Goal: Task Accomplishment & Management: Use online tool/utility

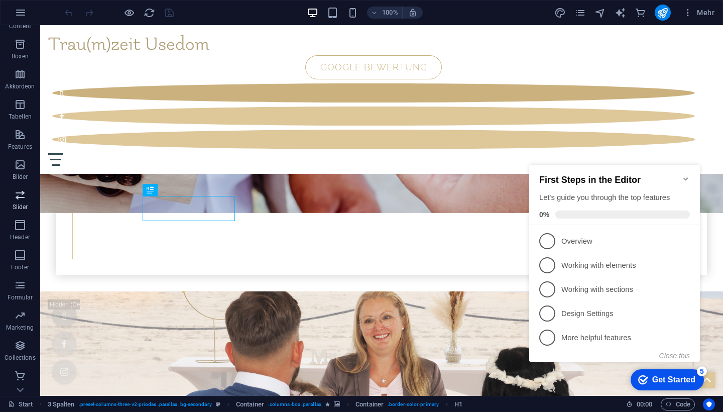
scroll to position [111, 0]
click at [18, 352] on span "Collections" at bounding box center [20, 351] width 40 height 24
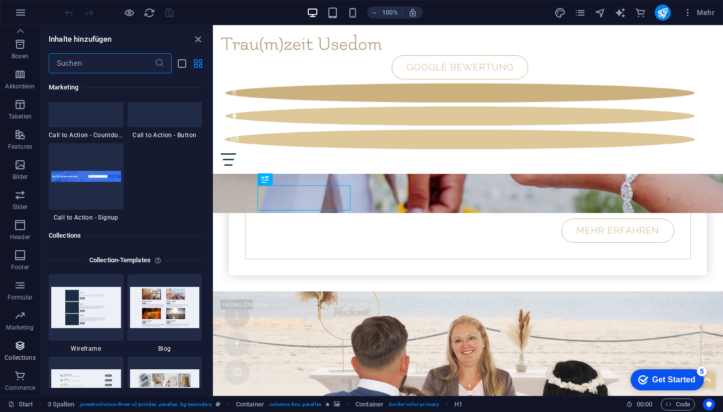
scroll to position [9190, 0]
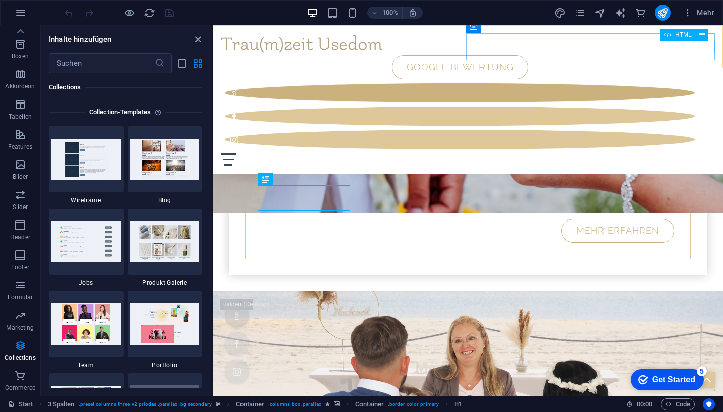
click at [709, 153] on div at bounding box center [468, 159] width 494 height 13
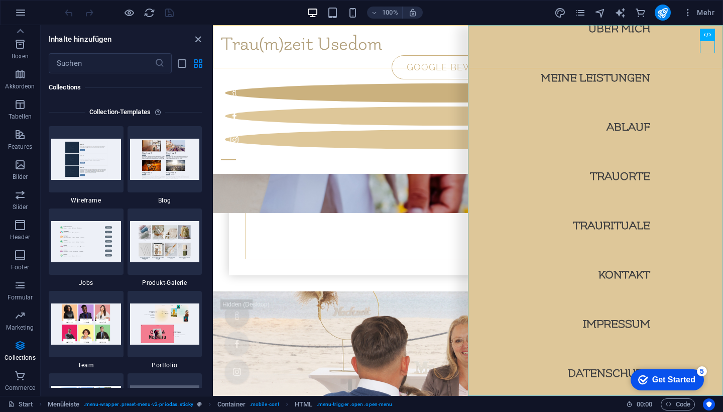
scroll to position [70, 0]
click at [618, 322] on nav "Start Über mich Meine Leistungen Ablauf Trauorte Traurituale Kontakt Impressum …" at bounding box center [595, 210] width 255 height 370
click at [622, 324] on nav "Start Über mich Meine Leistungen Ablauf Trauorte Traurituale Kontakt Impressum …" at bounding box center [595, 210] width 255 height 370
select select
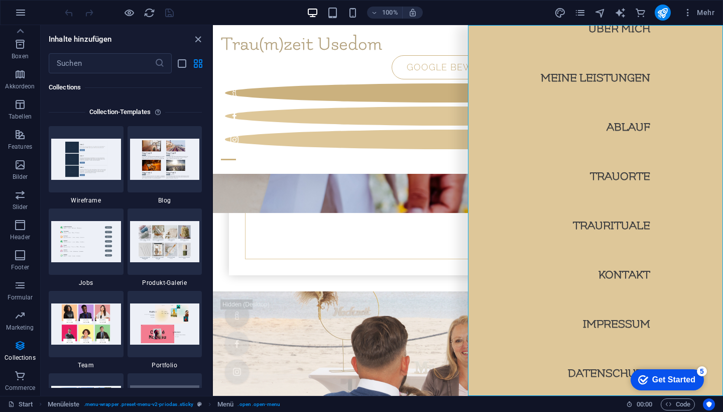
select select "2"
select select
select select "3"
select select
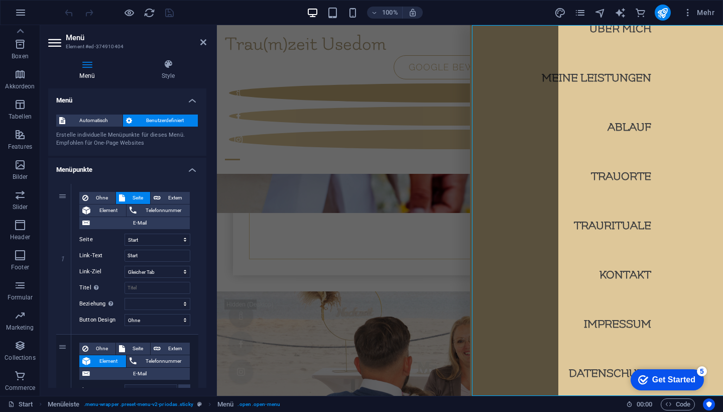
click at [622, 324] on nav "Start Über mich Meine Leistungen Ablauf Trauorte Traurituale Kontakt Impressum …" at bounding box center [596, 210] width 253 height 370
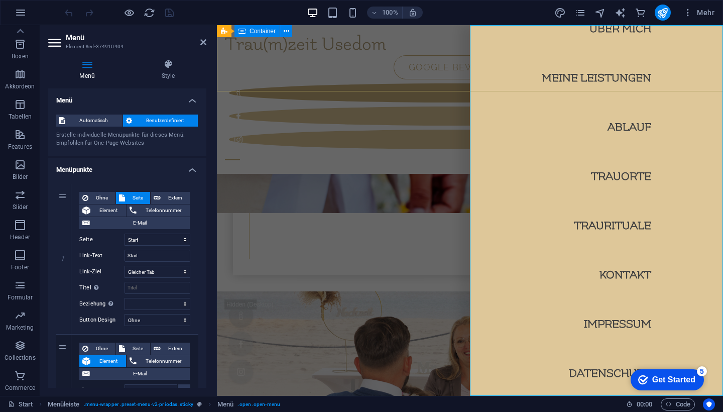
click at [351, 101] on div "Freie Traurednerin Nicole Krentz MEHR ERFAHREN" at bounding box center [470, 195] width 506 height 189
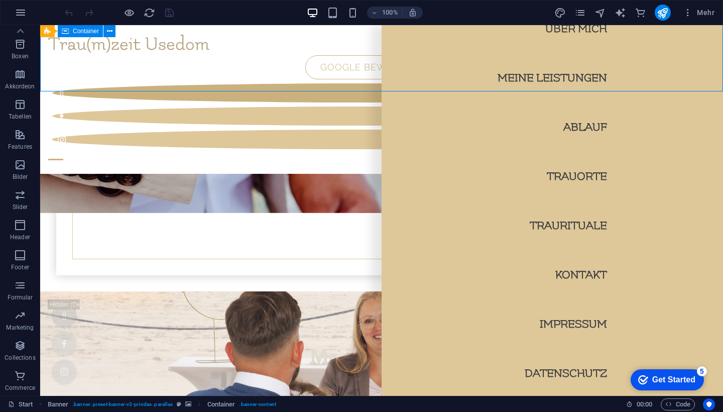
click at [353, 101] on div "Freie Traurednerin Nicole Krentz MEHR ERFAHREN" at bounding box center [381, 195] width 683 height 189
click at [242, 101] on div "Freie Traurednerin Nicole Krentz MEHR ERFAHREN" at bounding box center [381, 195] width 683 height 189
click at [17, 45] on icon "button" at bounding box center [20, 44] width 12 height 12
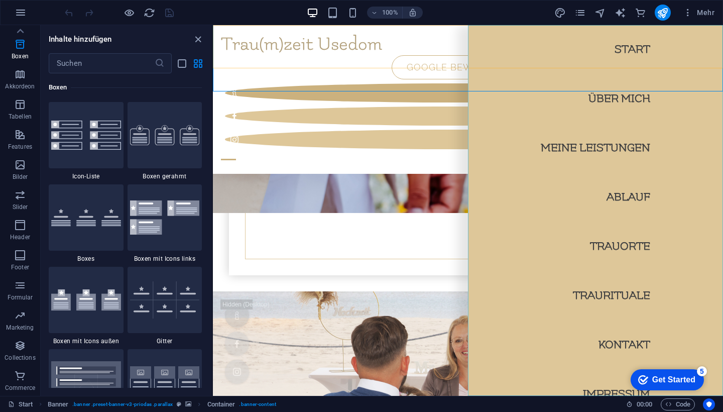
scroll to position [0, 0]
click at [708, 153] on div at bounding box center [468, 159] width 494 height 13
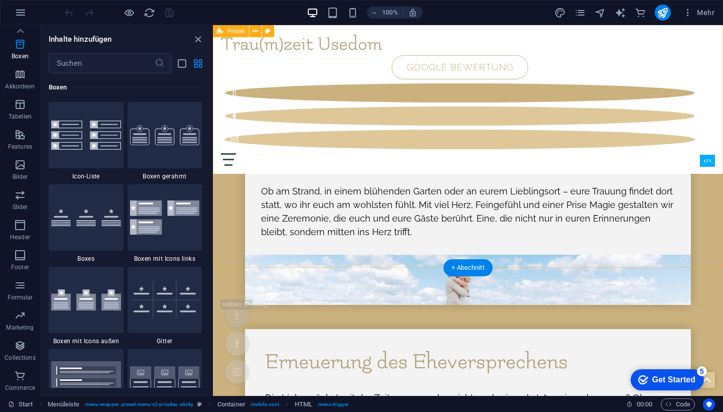
scroll to position [4968, 0]
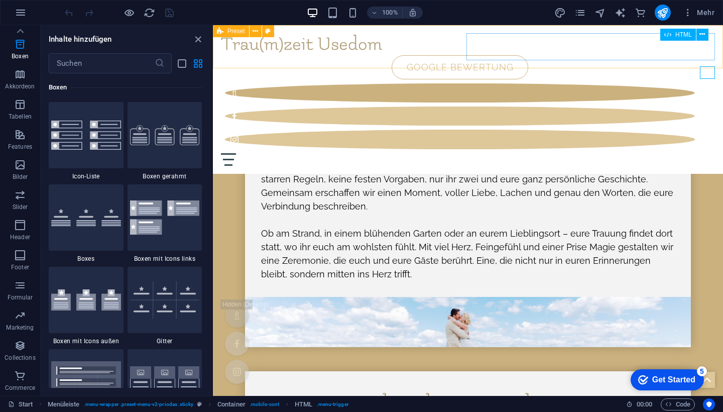
click at [703, 153] on div at bounding box center [468, 159] width 494 height 13
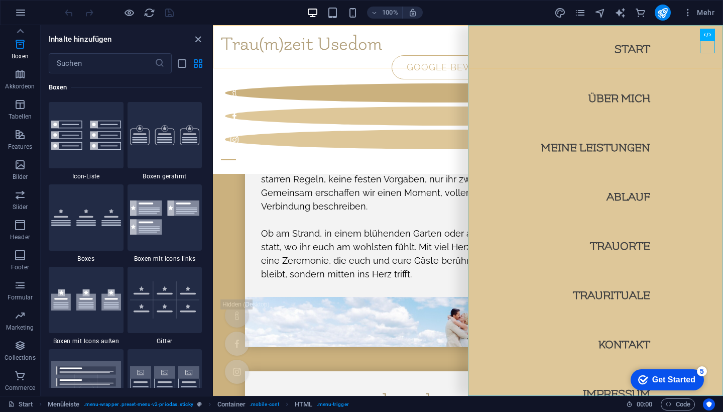
scroll to position [0, 0]
click at [603, 58] on nav "Start Über mich Meine Leistungen Ablauf Trauorte Traurituale Kontakt Impressum …" at bounding box center [595, 210] width 255 height 370
click at [687, 16] on icon "button" at bounding box center [688, 13] width 10 height 10
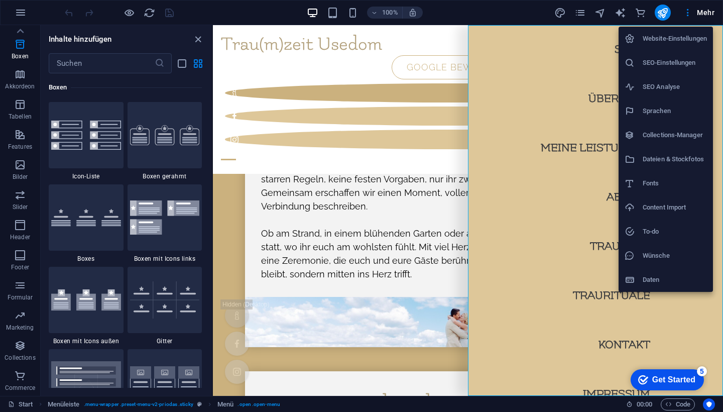
click at [586, 73] on div at bounding box center [361, 206] width 723 height 412
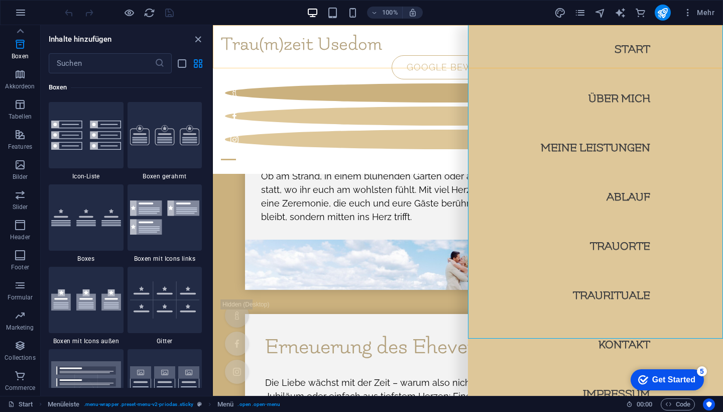
click at [531, 96] on nav "Start Über mich Meine Leistungen Ablauf Trauorte Traurituale Kontakt Impressum …" at bounding box center [595, 210] width 255 height 370
select select
select select "2"
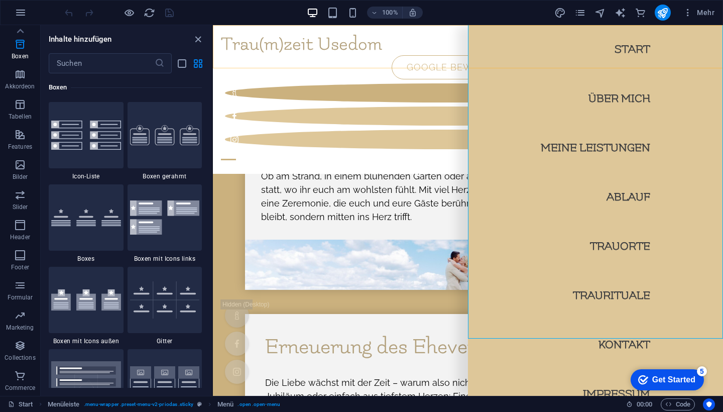
select select
select select "3"
select select
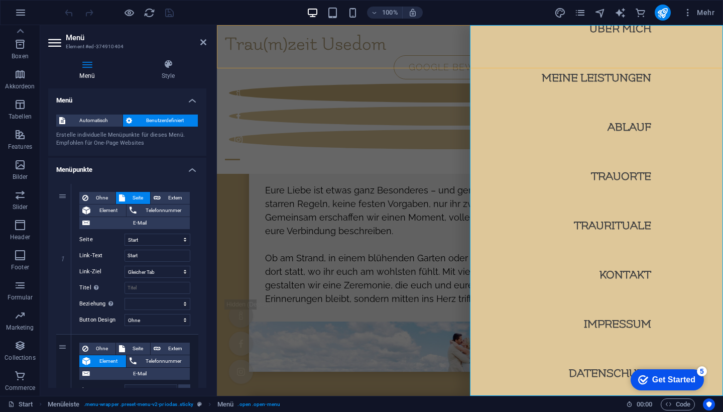
scroll to position [70, 0]
click at [632, 323] on nav "Start Über mich Meine Leistungen Ablauf Trauorte Traurituale Kontakt Impressum …" at bounding box center [596, 210] width 253 height 370
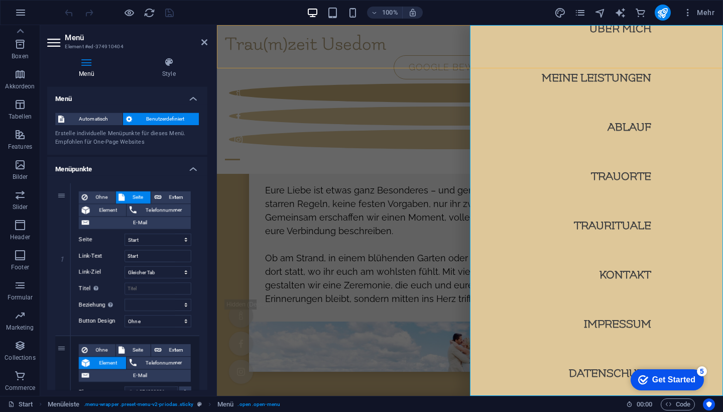
click at [632, 323] on nav "Start Über mich Meine Leistungen Ablauf Trauorte Traurituale Kontakt Impressum …" at bounding box center [596, 210] width 253 height 370
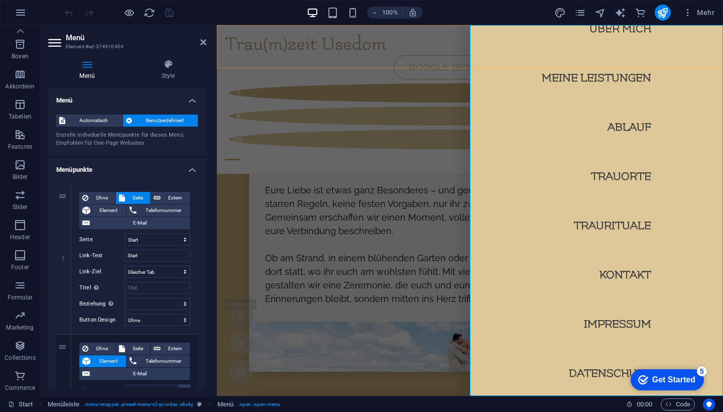
click at [632, 323] on nav "Start Über mich Meine Leistungen Ablauf Trauorte Traurituale Kontakt Impressum …" at bounding box center [596, 210] width 253 height 370
click at [601, 374] on nav "Start Über mich Meine Leistungen Ablauf Trauorte Traurituale Kontakt Impressum …" at bounding box center [596, 210] width 253 height 370
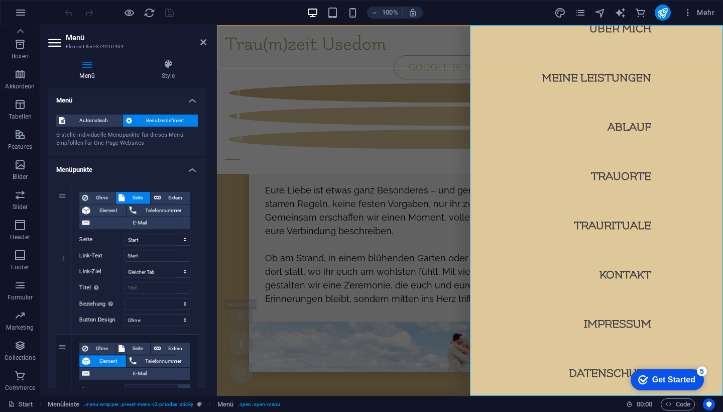
click at [601, 374] on nav "Start Über mich Meine Leistungen Ablauf Trauorte Traurituale Kontakt Impressum …" at bounding box center [596, 210] width 253 height 370
click at [204, 42] on icon at bounding box center [203, 42] width 6 height 8
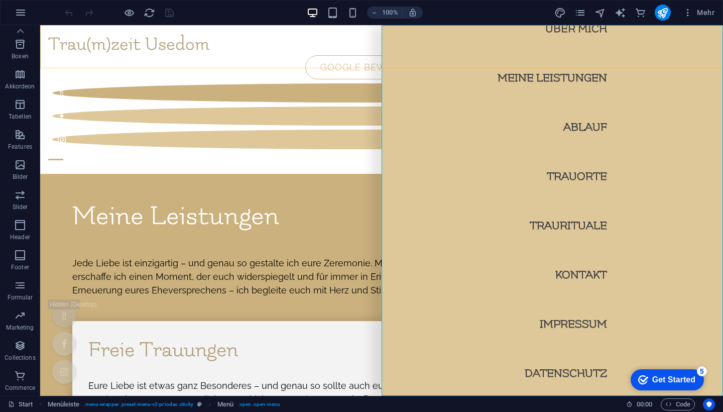
click at [575, 322] on nav "Start Über mich Meine Leistungen Ablauf Trauorte Traurituale Kontakt Impressum …" at bounding box center [552, 210] width 341 height 370
select select
select select "2"
select select
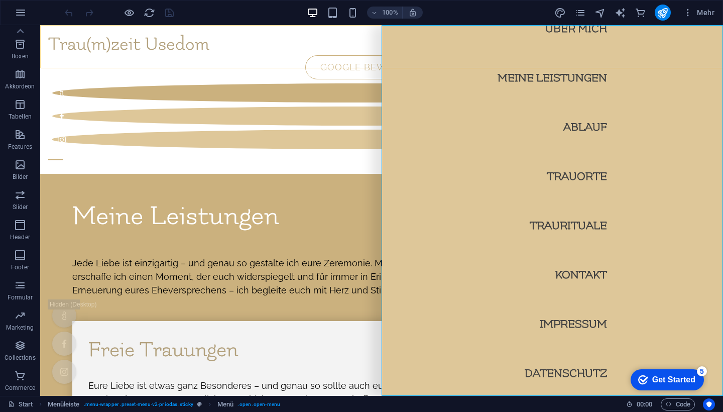
select select "3"
select select
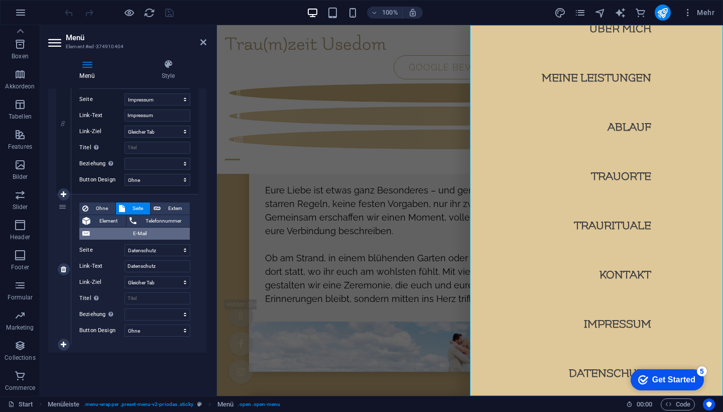
scroll to position [1101, 0]
click at [65, 341] on icon at bounding box center [64, 344] width 6 height 7
select select
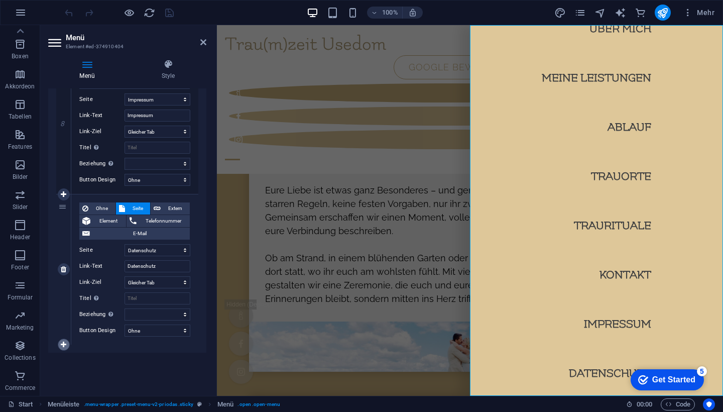
select select
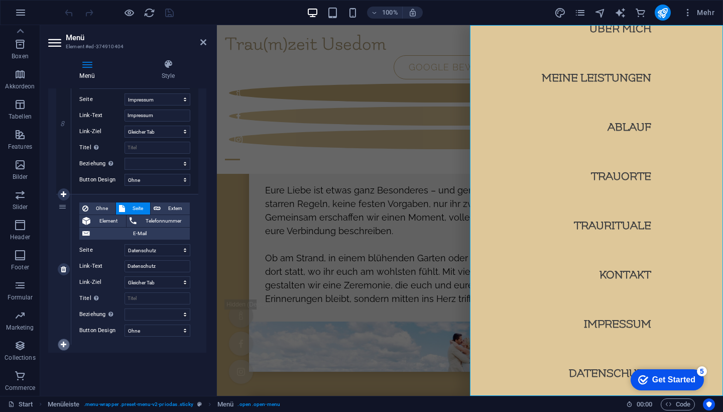
select select
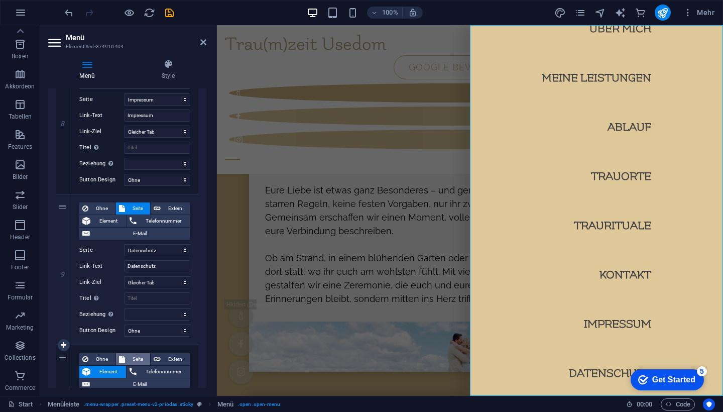
click at [131, 355] on span "Seite" at bounding box center [138, 359] width 20 height 12
select select
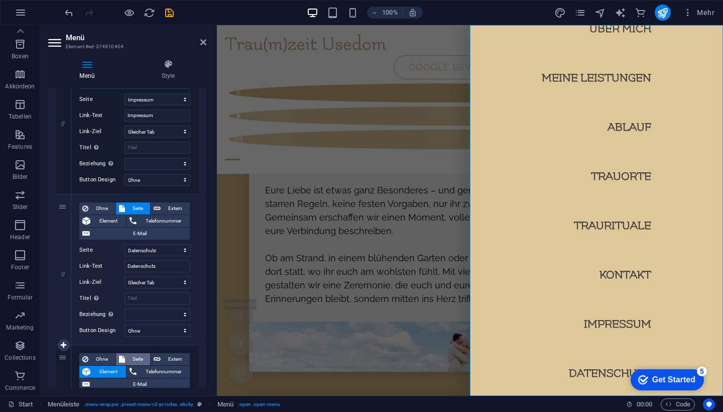
select select
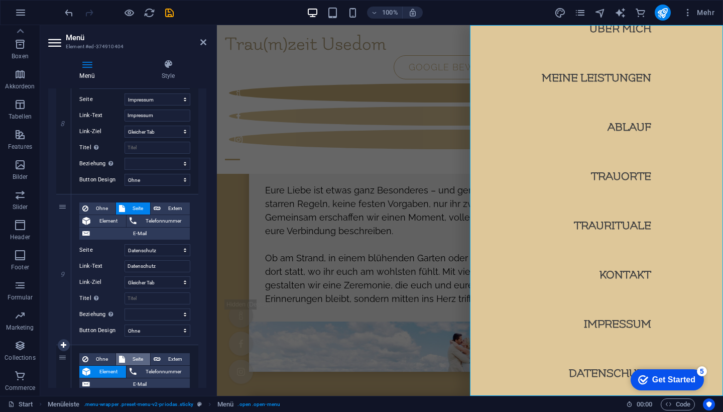
select select
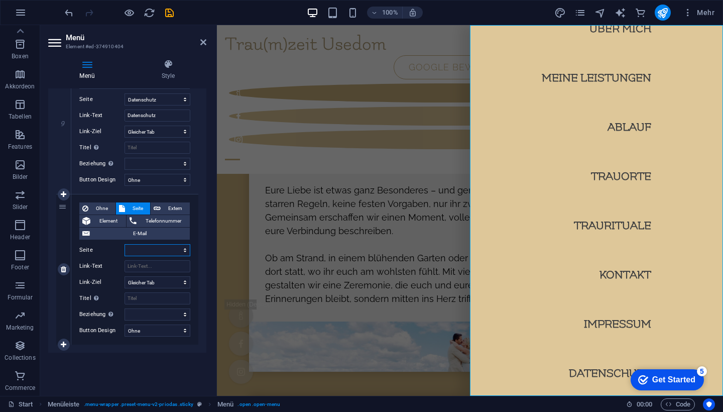
select select "0"
select select
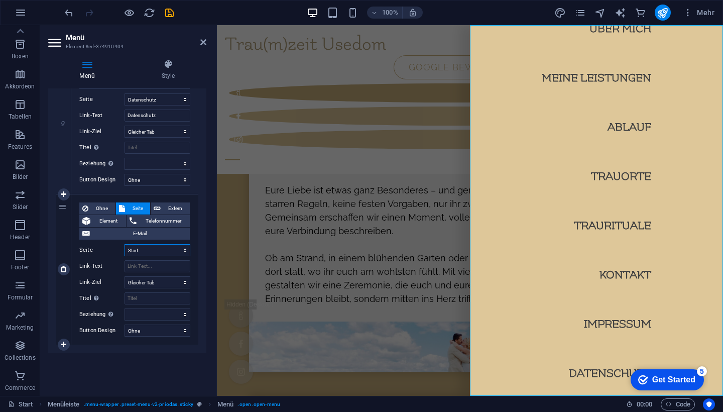
select select
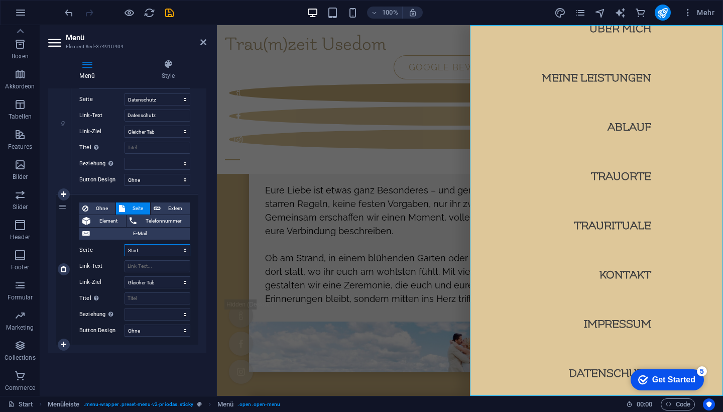
select select
select select "1"
select select
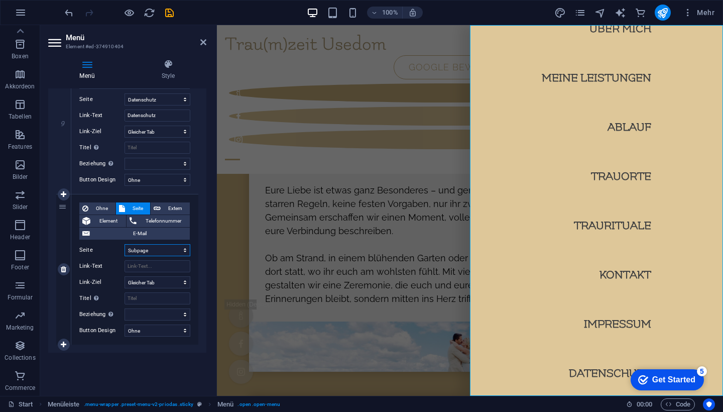
select select
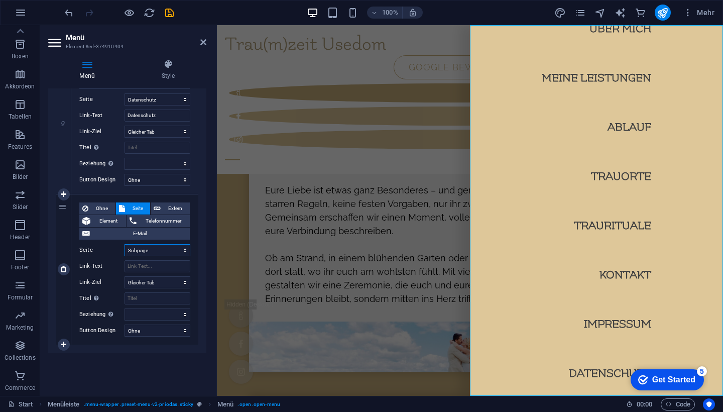
select select
type input "B"
select select
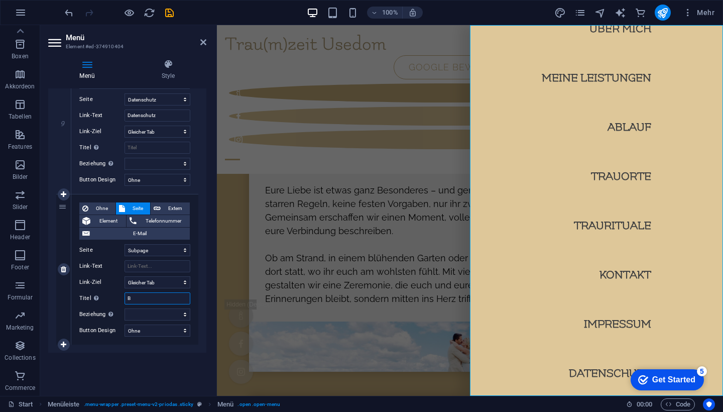
select select
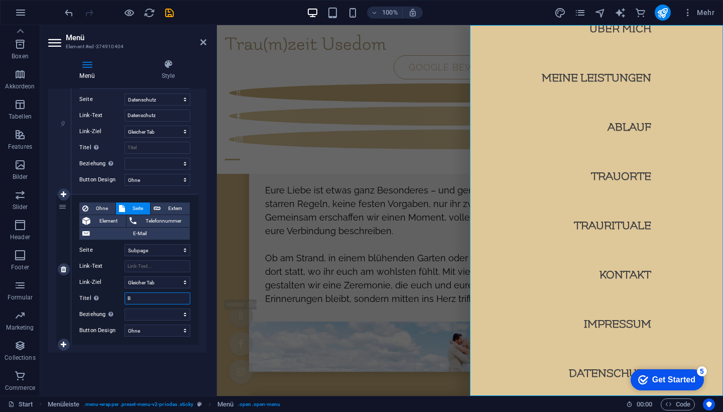
select select
type input "BLOG"
select select
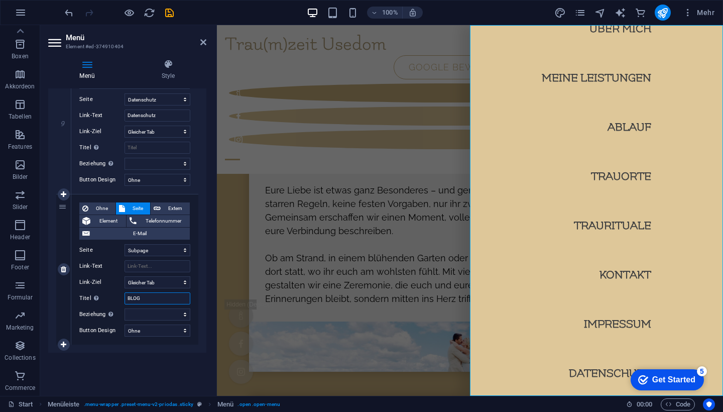
select select
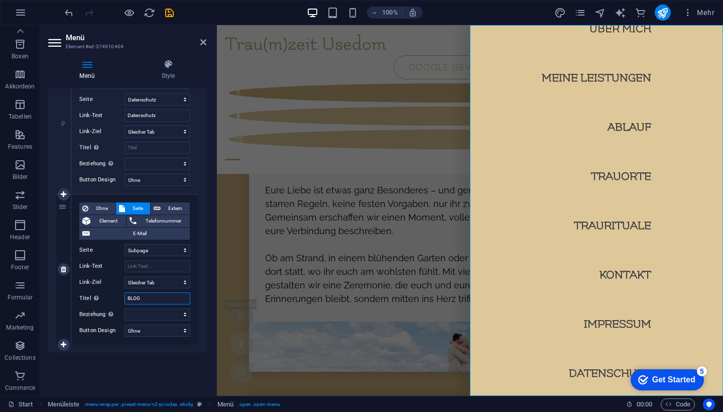
select select
type input "BLOG"
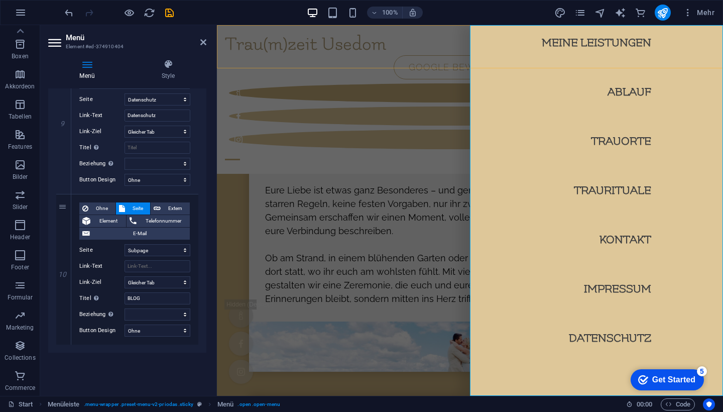
scroll to position [105, 0]
click at [171, 15] on icon "save" at bounding box center [170, 13] width 12 height 12
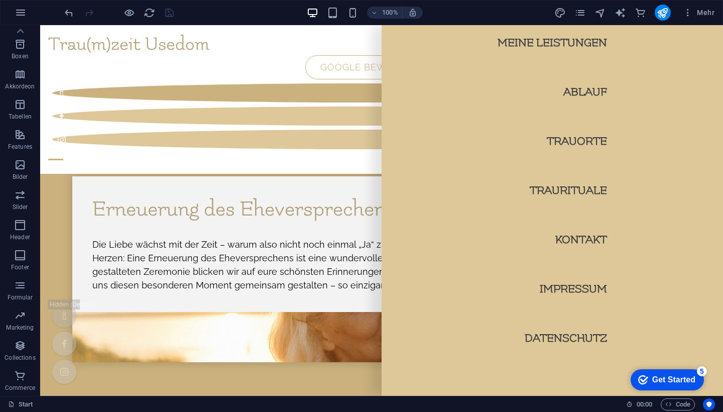
scroll to position [5325, 0]
click at [710, 153] on div at bounding box center [381, 159] width 667 height 13
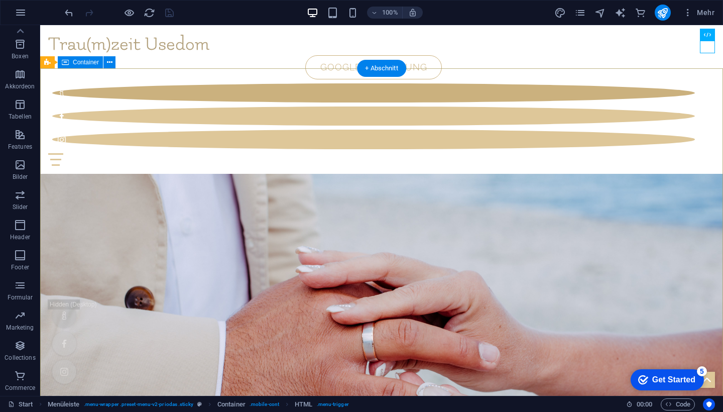
scroll to position [0, 0]
click at [709, 153] on div at bounding box center [381, 159] width 667 height 13
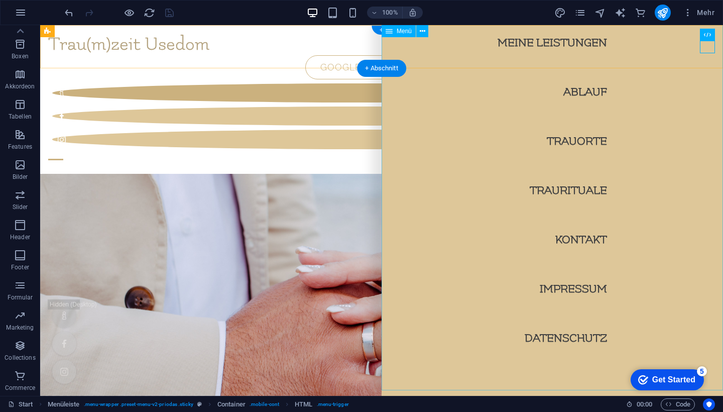
click at [588, 286] on nav "Start Über mich Meine Leistungen Ablauf Trauorte Traurituale Kontakt Impressum …" at bounding box center [552, 210] width 341 height 370
select select
select select "2"
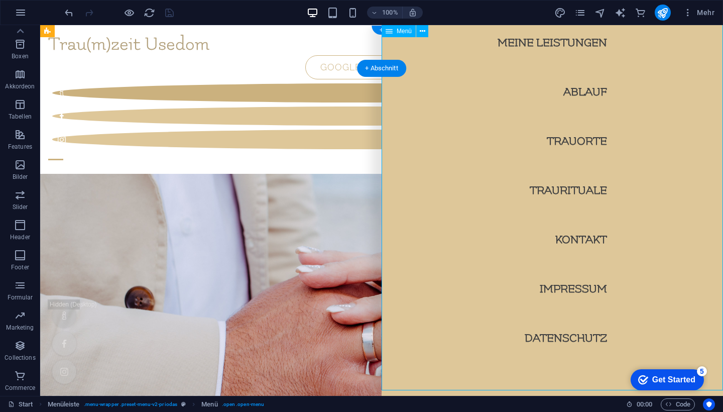
select select
select select "3"
select select
select select "1"
select select
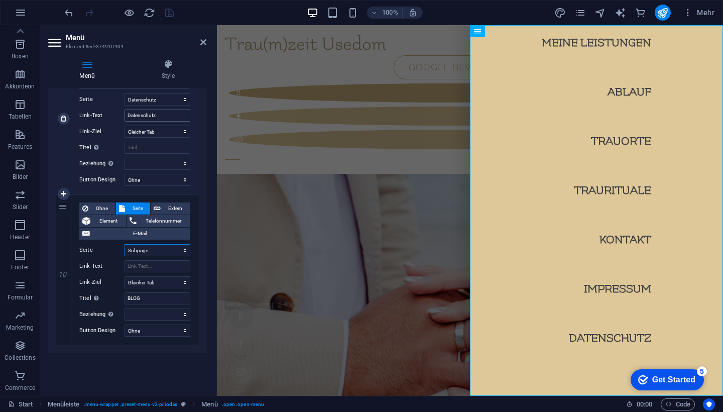
scroll to position [1252, 0]
click at [63, 268] on icon at bounding box center [64, 269] width 6 height 7
select select
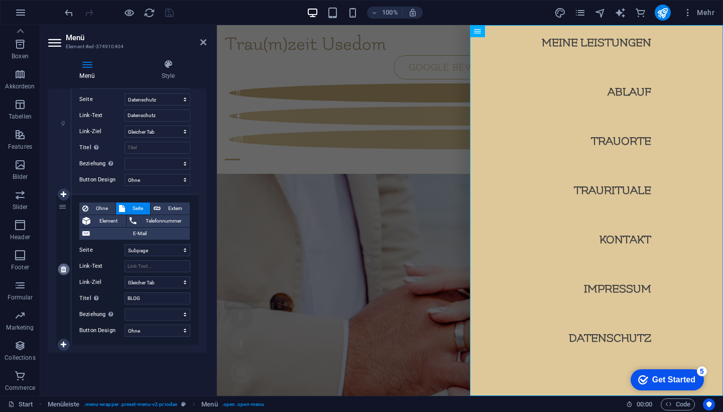
select select
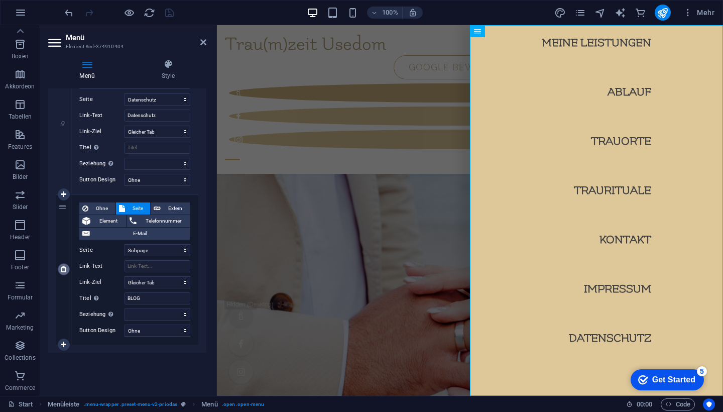
select select
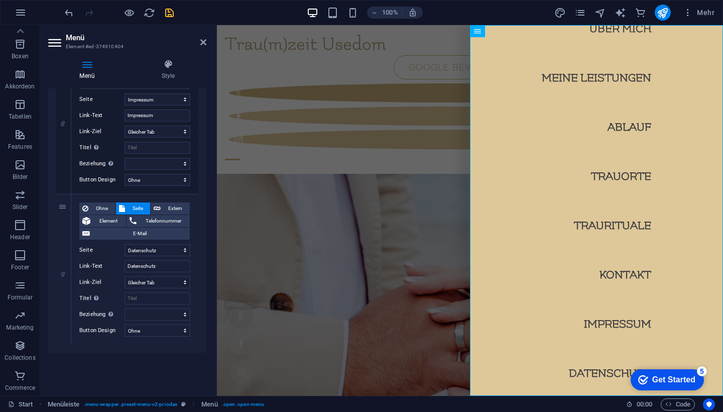
scroll to position [1101, 0]
click at [170, 11] on icon "save" at bounding box center [170, 13] width 12 height 12
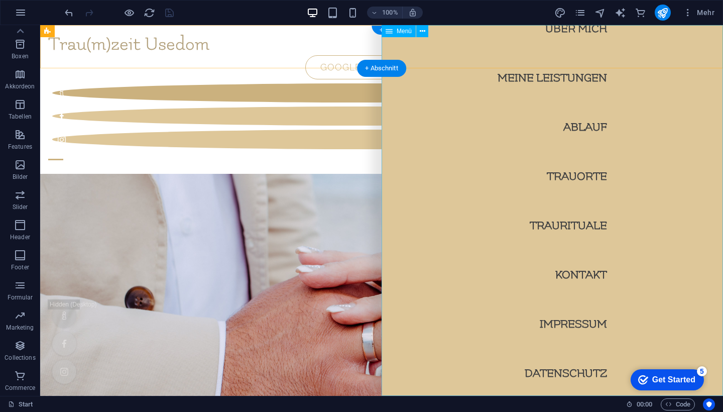
click at [587, 335] on nav "Start Über mich Meine Leistungen Ablauf Trauorte Traurituale Kontakt Impressum …" at bounding box center [552, 210] width 341 height 370
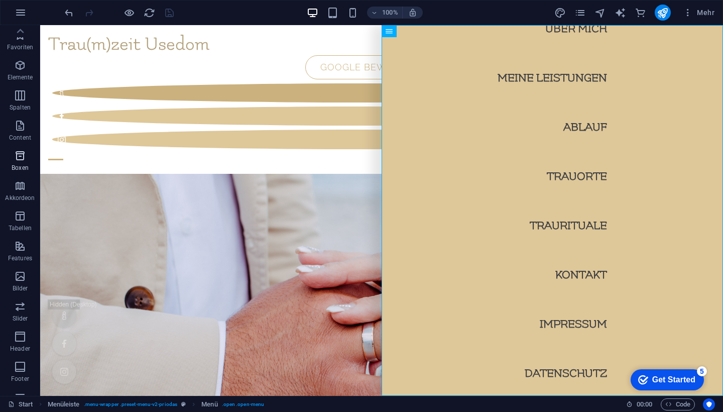
scroll to position [0, 0]
click at [17, 68] on icon "button" at bounding box center [20, 65] width 12 height 12
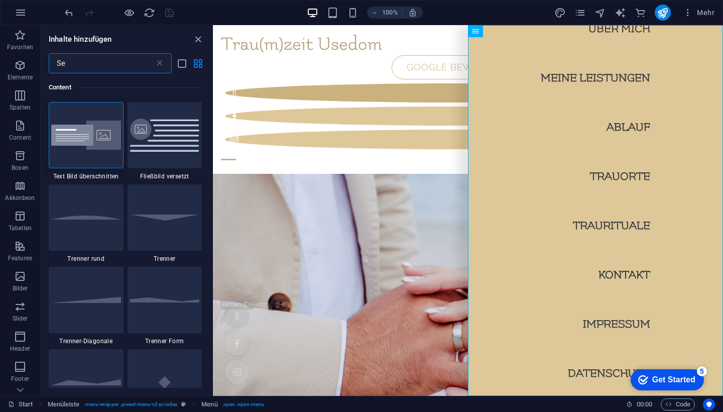
type input "S"
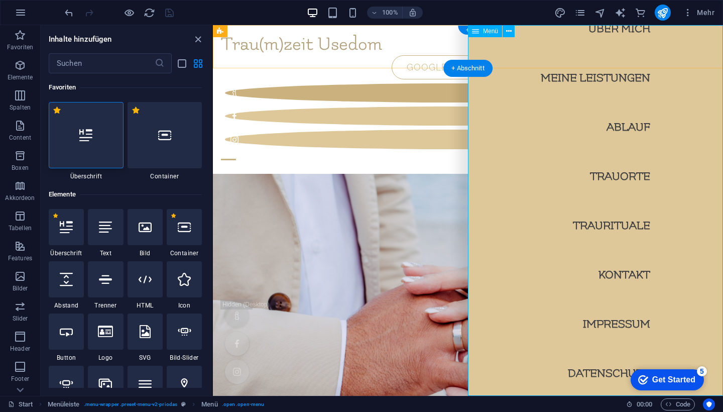
click at [614, 288] on nav "Start Über mich Meine Leistungen Ablauf Trauorte Traurituale Kontakt Impressum …" at bounding box center [595, 210] width 255 height 370
click at [706, 153] on div at bounding box center [468, 159] width 494 height 13
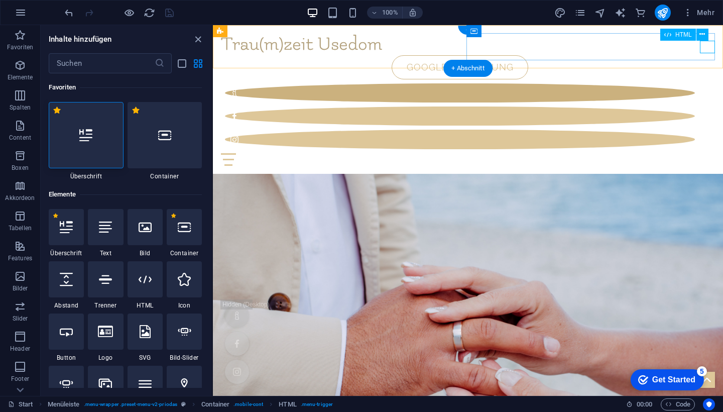
click at [711, 153] on div at bounding box center [468, 159] width 494 height 13
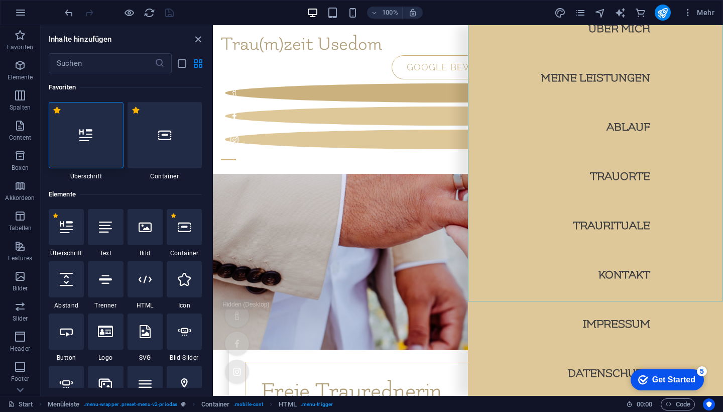
scroll to position [95, 0]
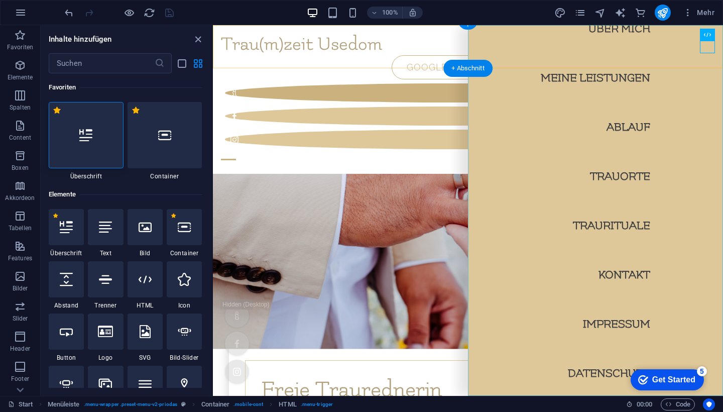
click at [616, 321] on nav "Start Über mich Meine Leistungen Ablauf Trauorte Traurituale Kontakt Impressum …" at bounding box center [595, 210] width 255 height 370
select select
select select "2"
select select
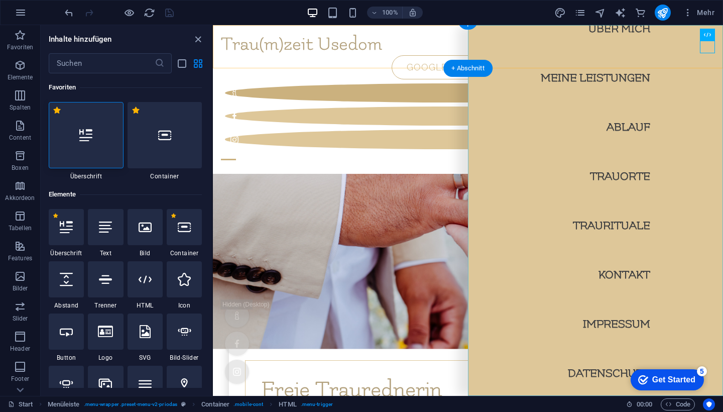
select select "3"
select select
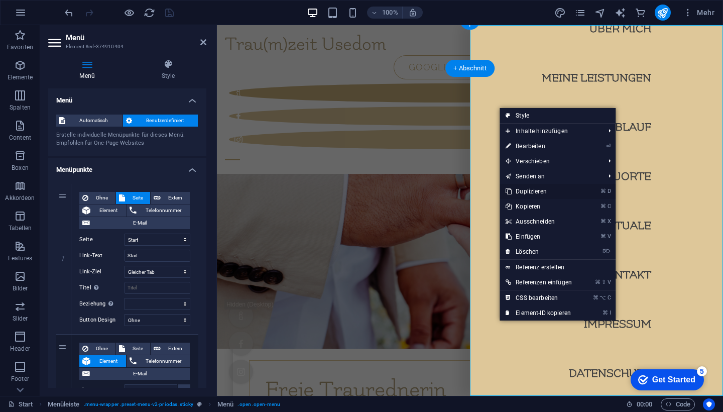
click at [540, 190] on link "⌘ D Duplizieren" at bounding box center [539, 191] width 78 height 15
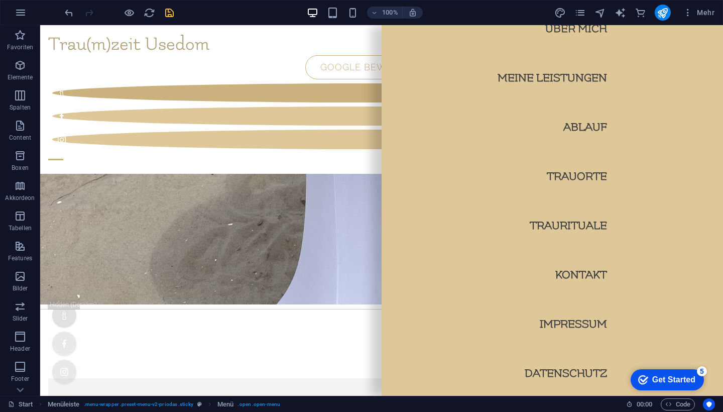
scroll to position [4337, 0]
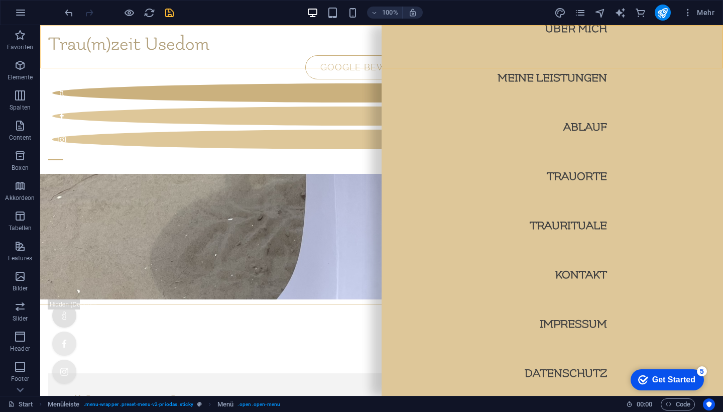
click at [293, 46] on div "Trau(m)zeit Usedom Start Über mich Meine Leistungen Ablauf Trauorte Traurituale…" at bounding box center [381, 99] width 683 height 149
click at [341, 42] on div "Trau(m)zeit Usedom Start Über mich Meine Leistungen Ablauf Trauorte Traurituale…" at bounding box center [381, 99] width 683 height 149
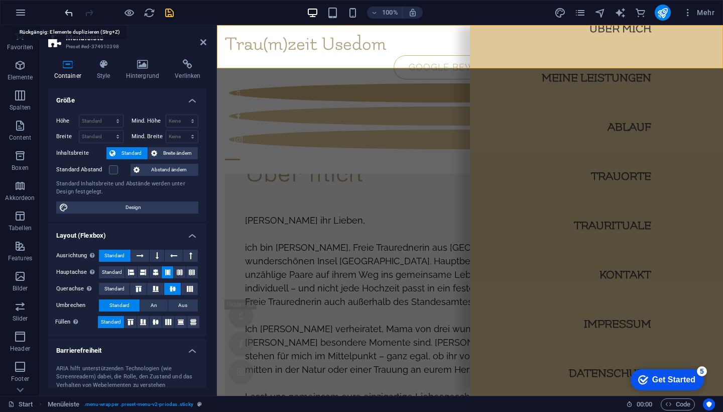
click at [70, 12] on icon "undo" at bounding box center [69, 13] width 12 height 12
click at [531, 318] on nav "Start Über mich Meine Leistungen Ablauf Trauorte Traurituale Kontakt Impressum …" at bounding box center [596, 210] width 253 height 370
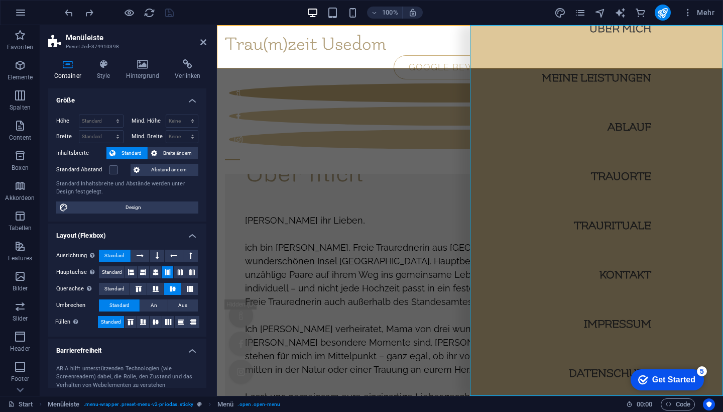
click at [531, 318] on nav "Start Über mich Meine Leistungen Ablauf Trauorte Traurituale Kontakt Impressum …" at bounding box center [596, 210] width 253 height 370
select select
select select "2"
select select
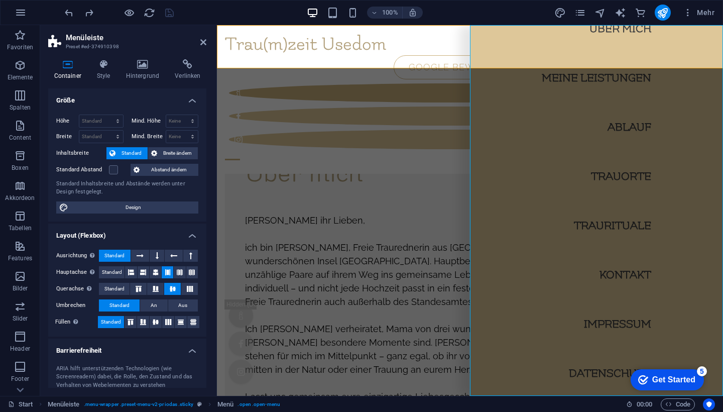
select select "3"
select select
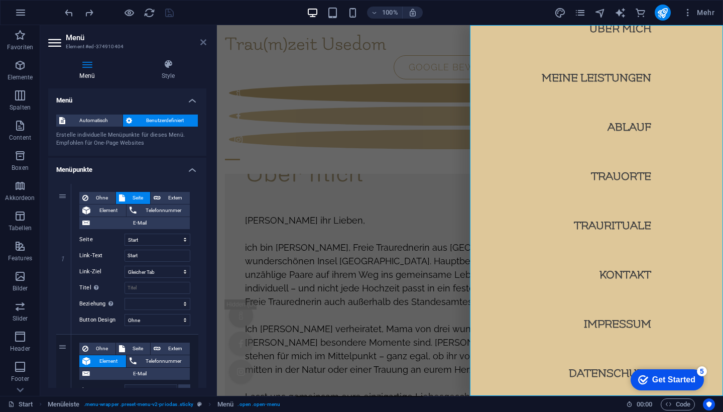
click at [202, 41] on icon at bounding box center [203, 42] width 6 height 8
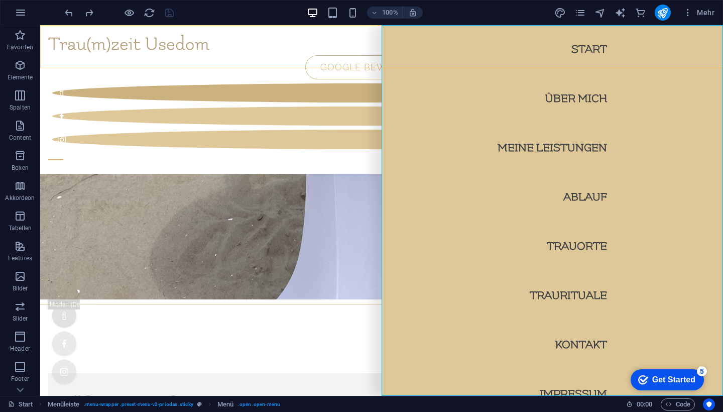
scroll to position [0, 0]
click at [709, 153] on div at bounding box center [381, 159] width 667 height 13
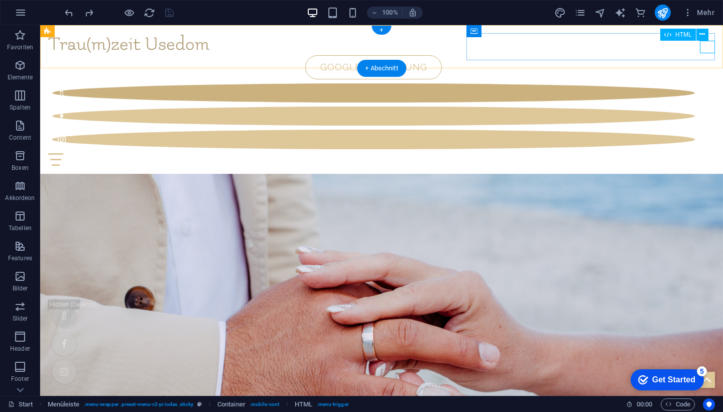
click at [706, 153] on div at bounding box center [381, 159] width 667 height 13
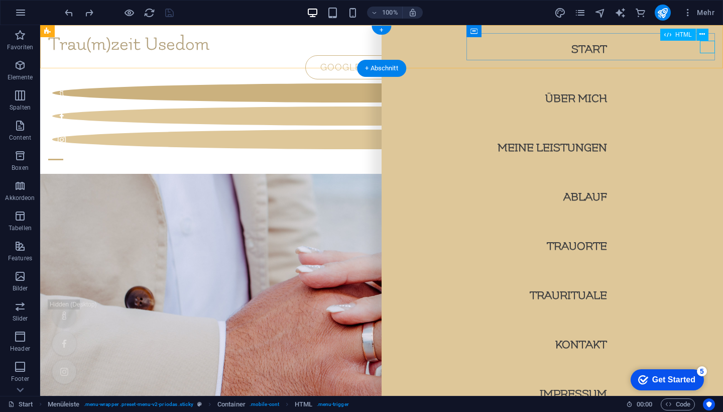
click at [706, 153] on div at bounding box center [381, 159] width 667 height 13
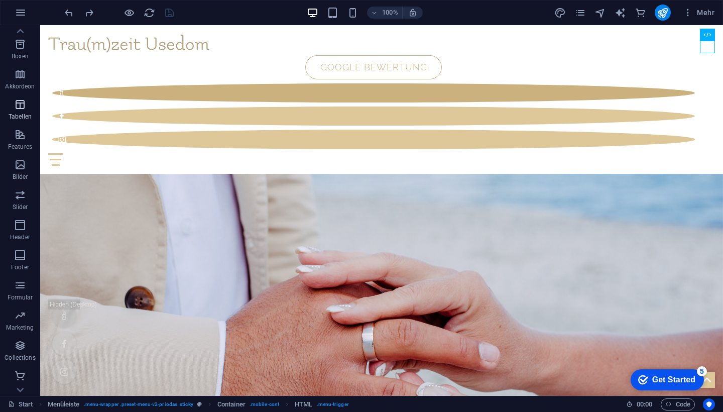
scroll to position [111, 0]
click at [26, 287] on icon "button" at bounding box center [20, 285] width 12 height 12
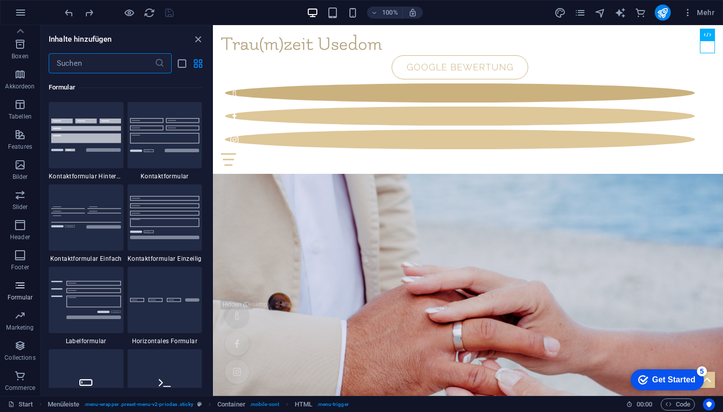
scroll to position [7329, 0]
click at [24, 140] on icon "button" at bounding box center [20, 135] width 12 height 12
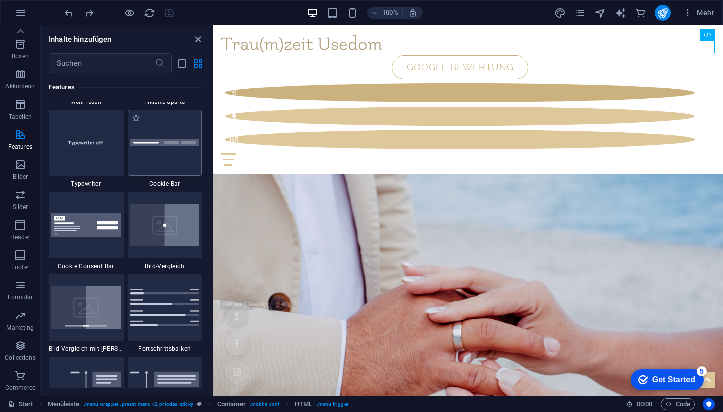
scroll to position [3990, 0]
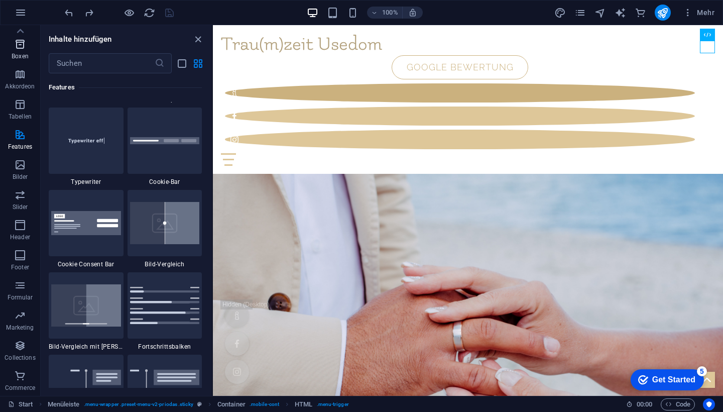
click at [18, 49] on icon "button" at bounding box center [20, 44] width 12 height 12
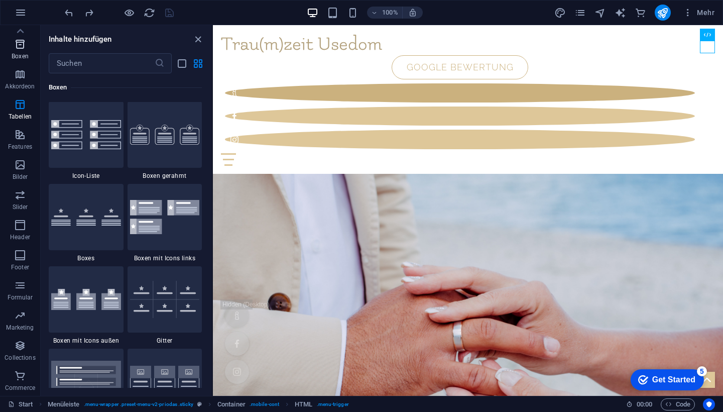
scroll to position [2769, 0]
click at [20, 289] on icon "button" at bounding box center [20, 285] width 12 height 12
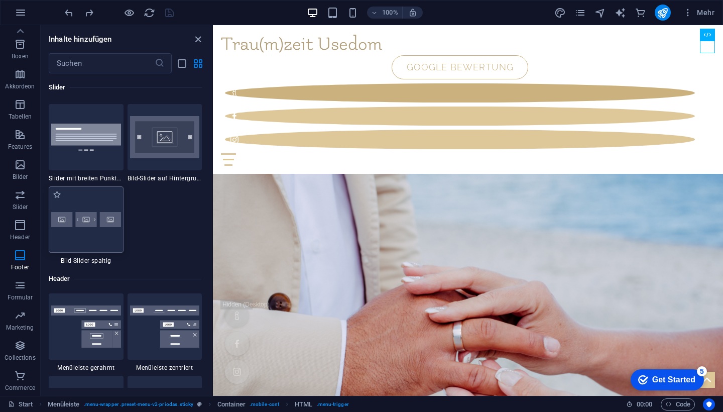
scroll to position [5825, 0]
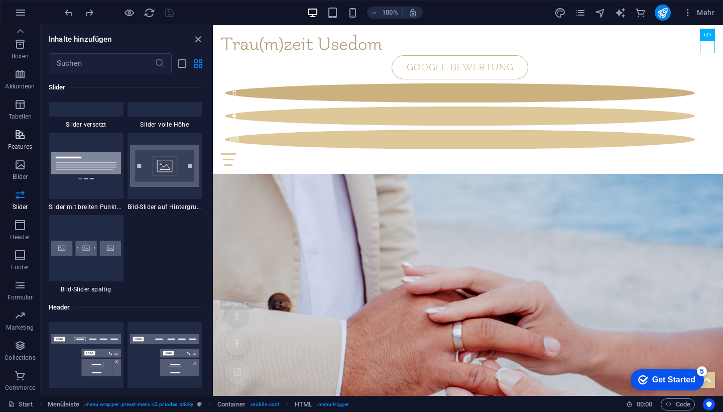
click at [28, 143] on p "Features" at bounding box center [20, 147] width 24 height 8
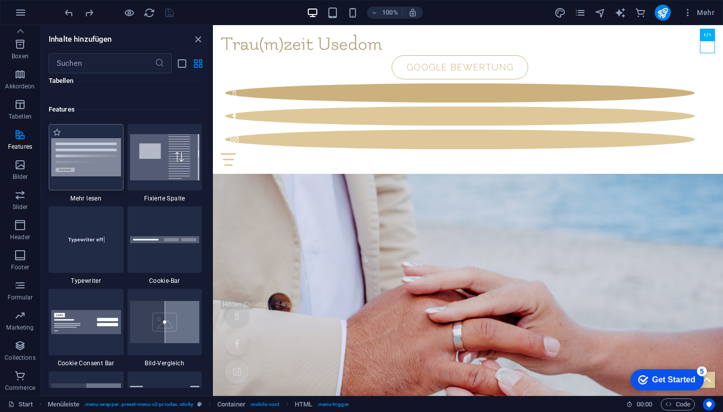
scroll to position [3882, 0]
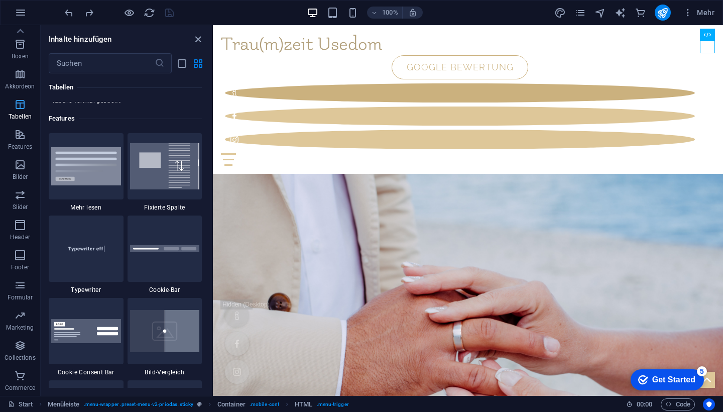
click at [27, 115] on p "Tabellen" at bounding box center [20, 116] width 23 height 8
click at [25, 82] on span "Akkordeon" at bounding box center [20, 80] width 40 height 24
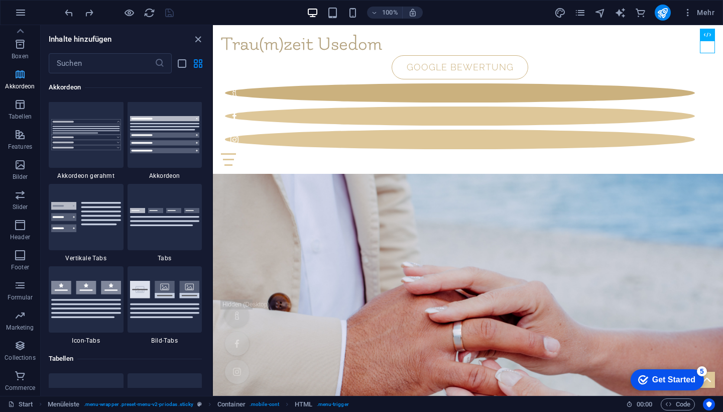
scroll to position [3205, 0]
click at [22, 55] on p "Boxen" at bounding box center [20, 56] width 17 height 8
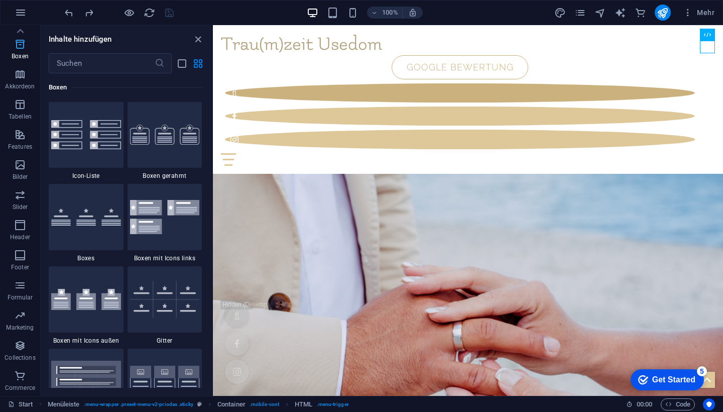
scroll to position [2769, 0]
click at [20, 32] on icon at bounding box center [20, 31] width 14 height 14
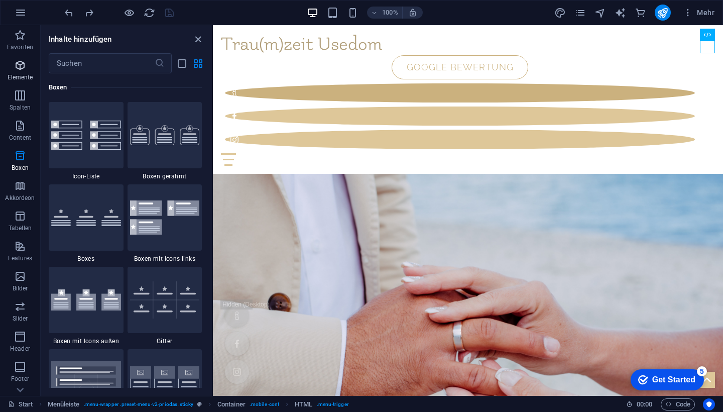
click at [20, 69] on icon "button" at bounding box center [20, 65] width 12 height 12
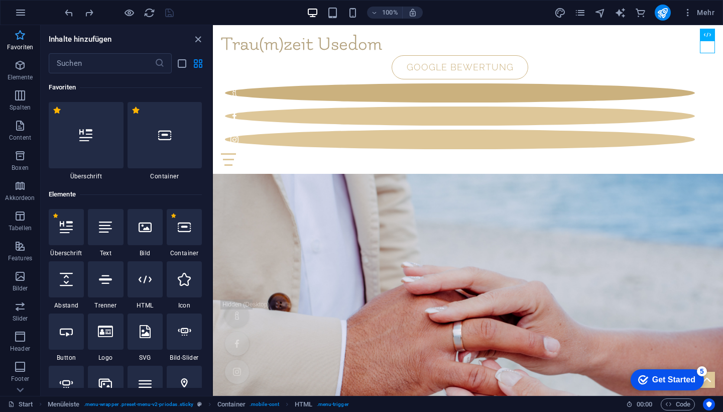
click at [25, 37] on icon "button" at bounding box center [20, 35] width 12 height 12
click at [76, 62] on input "text" at bounding box center [102, 63] width 106 height 20
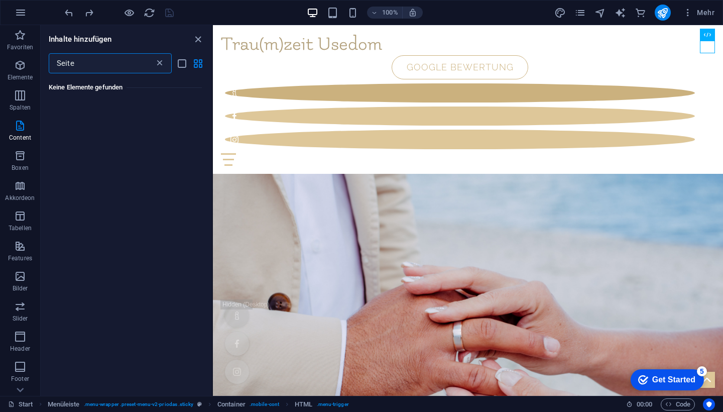
type input "Seite"
click at [158, 63] on icon at bounding box center [160, 63] width 10 height 10
type input "S"
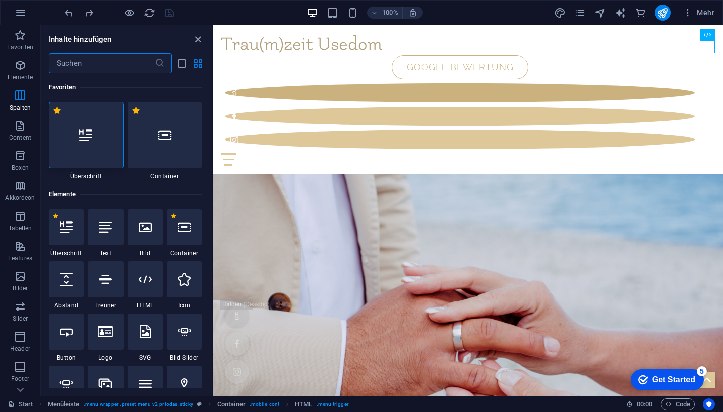
scroll to position [18, 0]
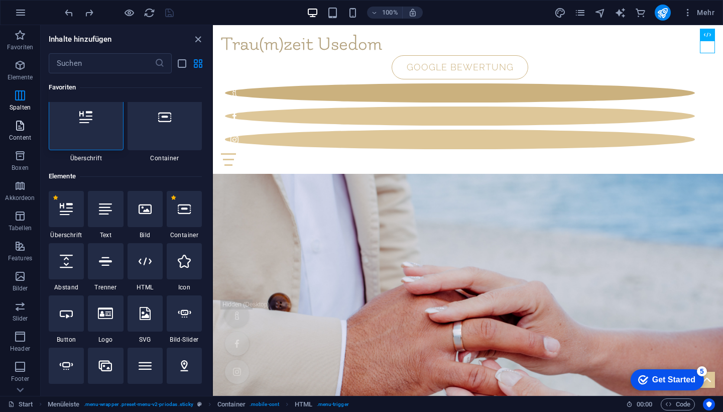
click at [19, 123] on icon "button" at bounding box center [20, 125] width 12 height 12
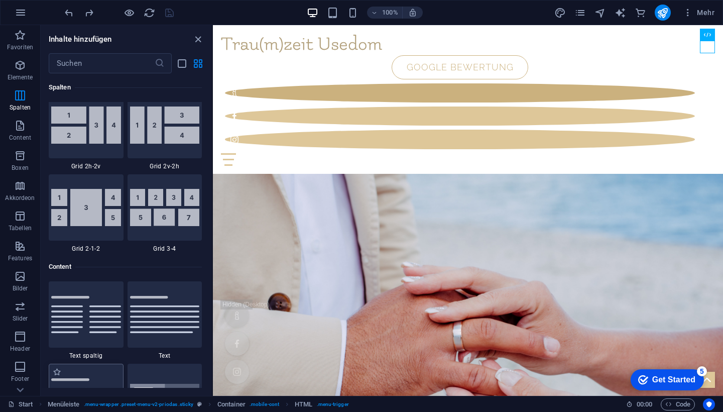
scroll to position [1518, 0]
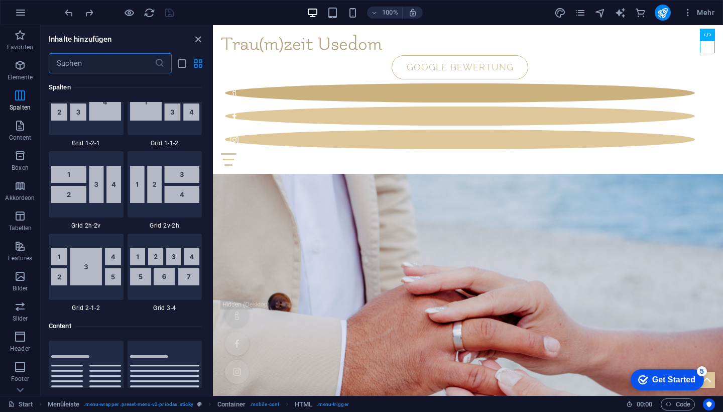
click at [86, 67] on input "text" at bounding box center [102, 63] width 106 height 20
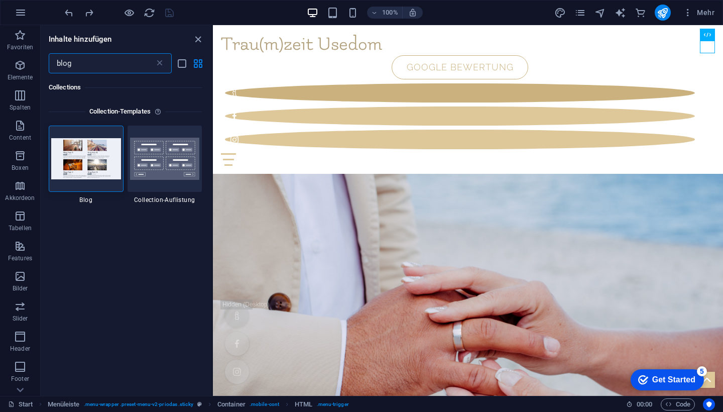
scroll to position [0, 0]
type input "blog"
click at [94, 157] on img at bounding box center [86, 159] width 70 height 41
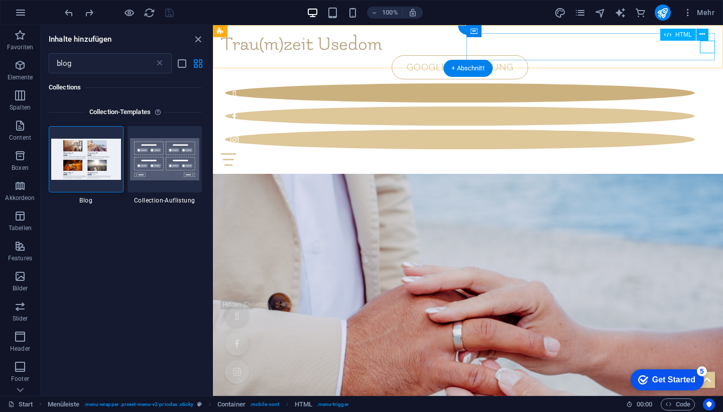
click at [707, 153] on div at bounding box center [468, 159] width 494 height 13
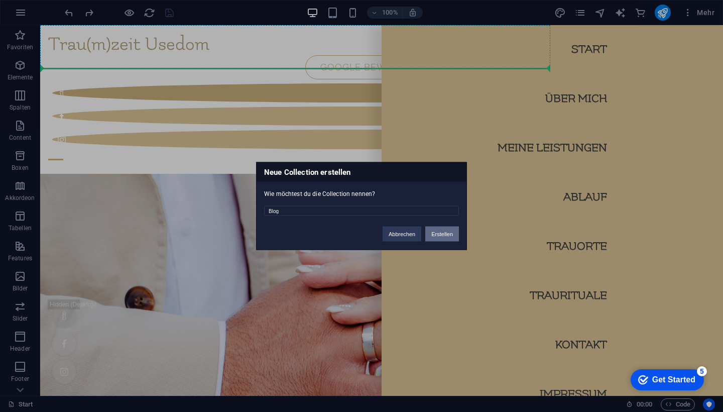
click at [442, 231] on button "Erstellen" at bounding box center [442, 233] width 34 height 15
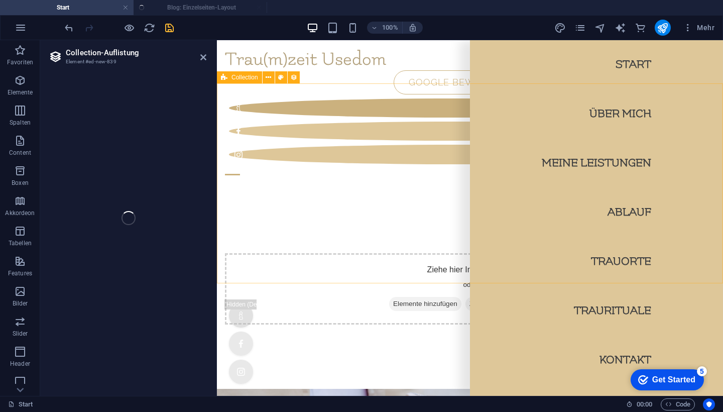
select select "columns.publishing_date_DESC"
select select "columns.status"
select select "columns.publishing_date"
select select "past"
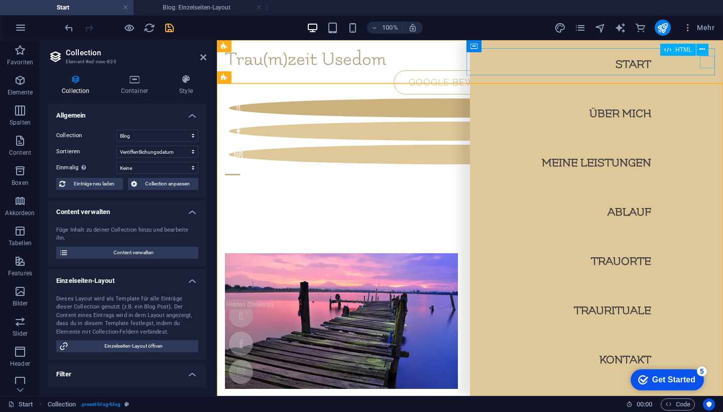
click at [702, 168] on div at bounding box center [470, 174] width 490 height 13
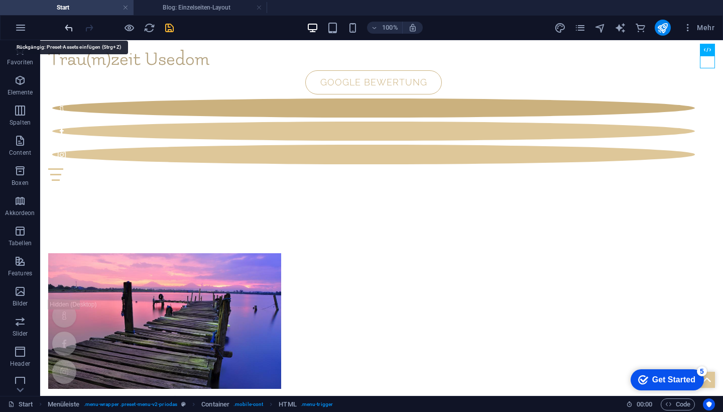
click at [70, 29] on icon "undo" at bounding box center [69, 28] width 12 height 12
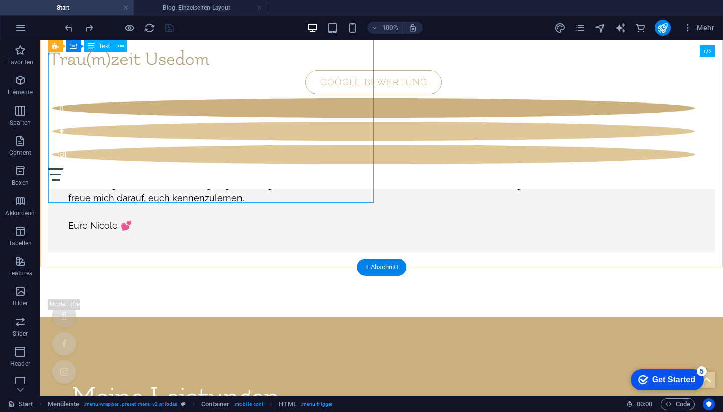
scroll to position [4704, 0]
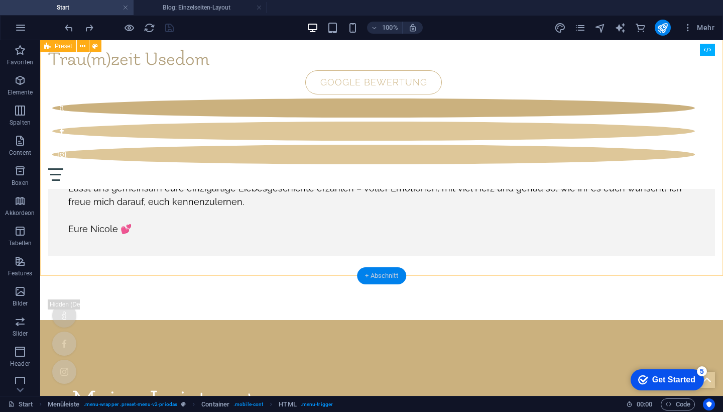
click at [377, 273] on div "+ Abschnitt" at bounding box center [381, 275] width 49 height 17
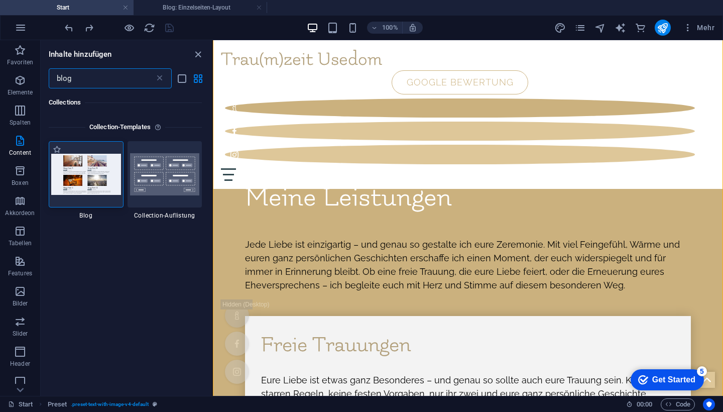
click at [82, 172] on img at bounding box center [86, 174] width 70 height 41
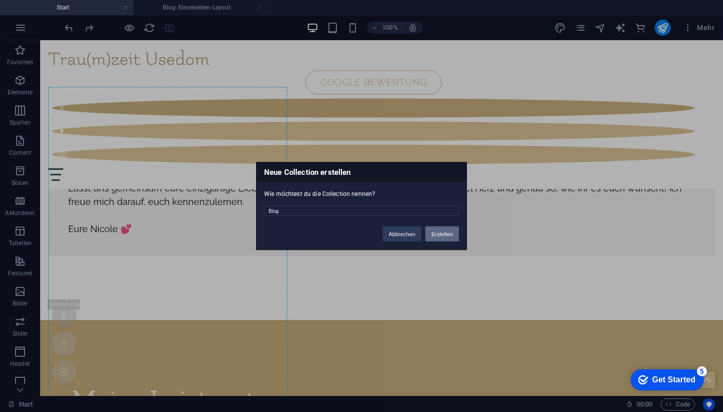
click at [435, 232] on button "Erstellen" at bounding box center [442, 233] width 34 height 15
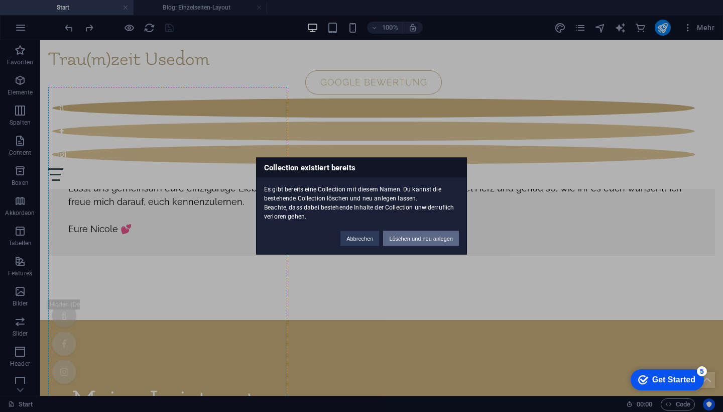
click at [400, 237] on button "Löschen und neu anlegen" at bounding box center [421, 238] width 76 height 15
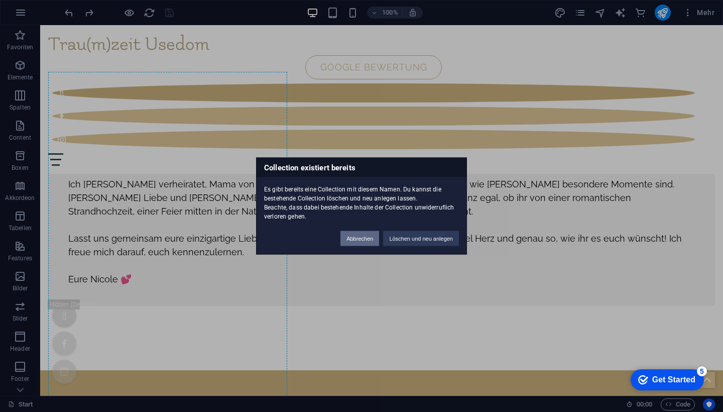
click at [364, 239] on button "Abbrechen" at bounding box center [359, 238] width 39 height 15
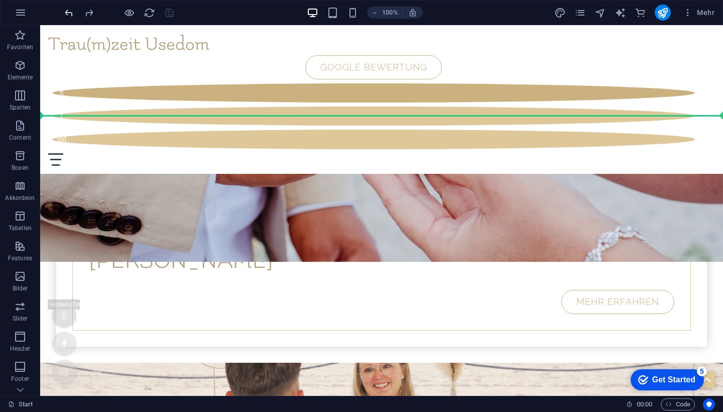
scroll to position [0, 0]
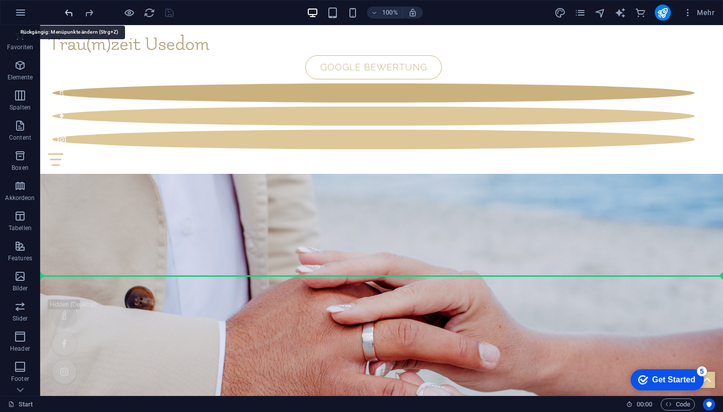
click at [68, 11] on icon "undo" at bounding box center [69, 13] width 12 height 12
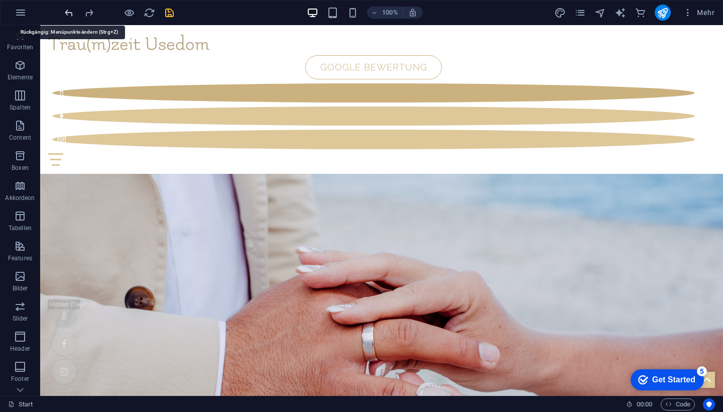
click at [68, 11] on icon "undo" at bounding box center [69, 13] width 12 height 12
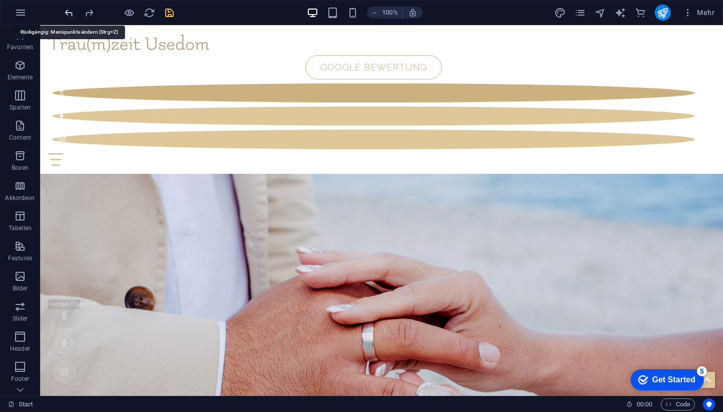
click at [68, 11] on icon "undo" at bounding box center [69, 13] width 12 height 12
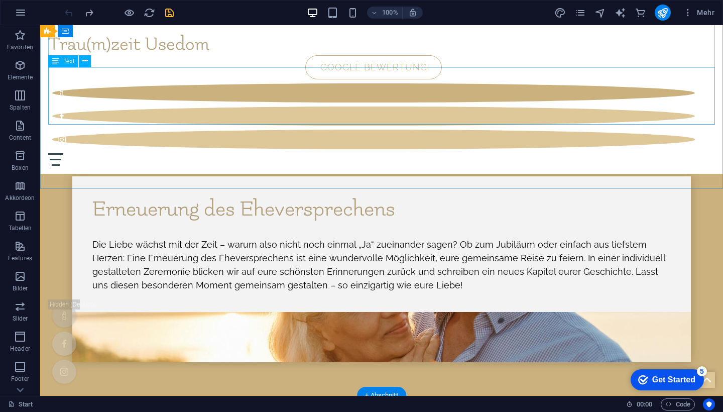
scroll to position [5325, 0]
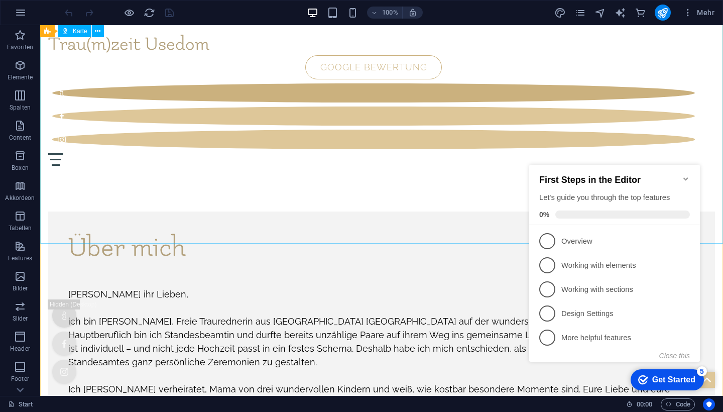
scroll to position [4495, 0]
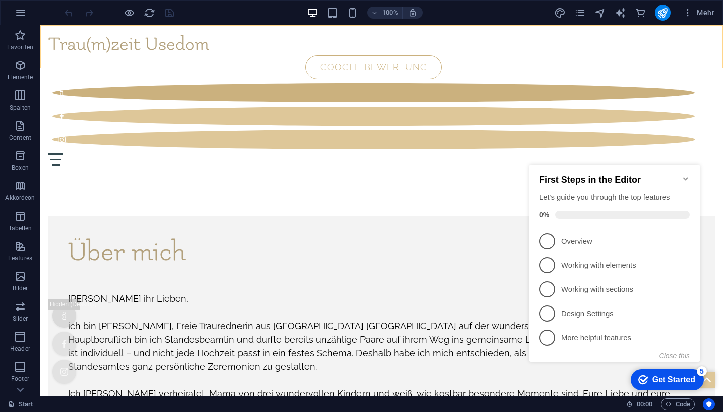
click at [433, 41] on div "Trau(m)zeit Usedom Start Über mich Meine Leistungen Ablauf Trauorte Traurituale…" at bounding box center [381, 99] width 683 height 149
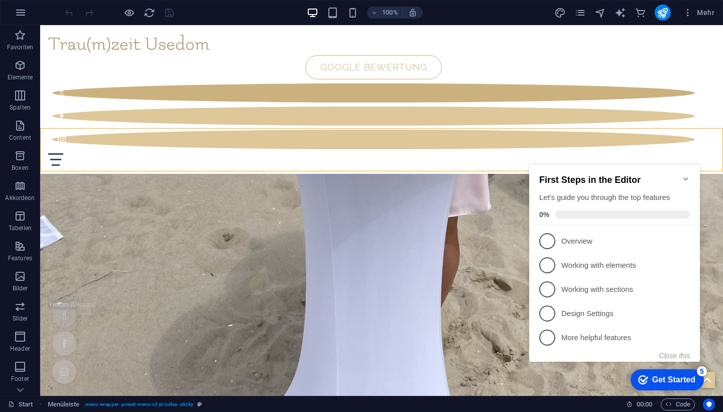
scroll to position [4234, 0]
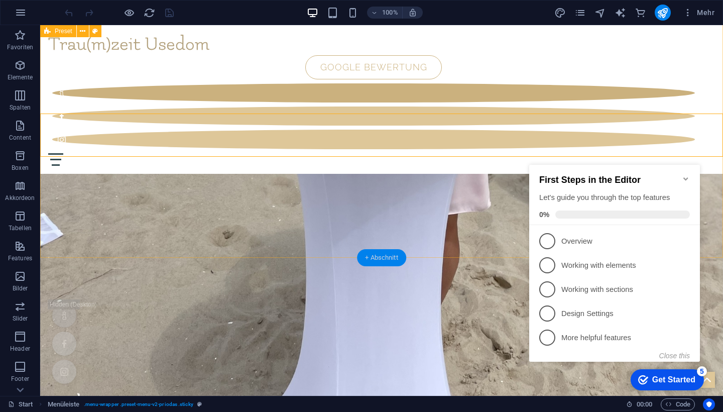
click at [375, 257] on div "+ Abschnitt" at bounding box center [381, 257] width 49 height 17
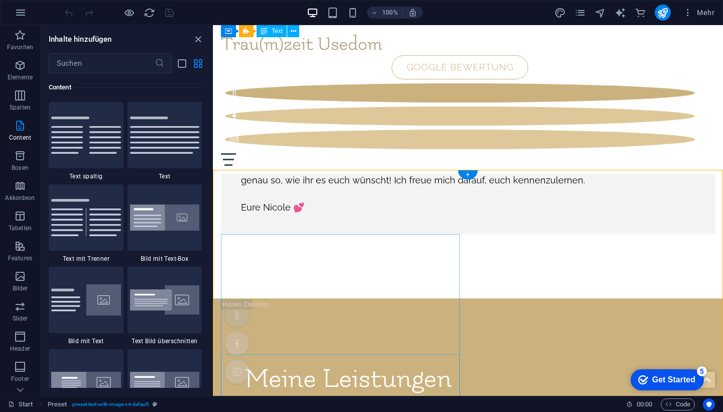
scroll to position [4571, 0]
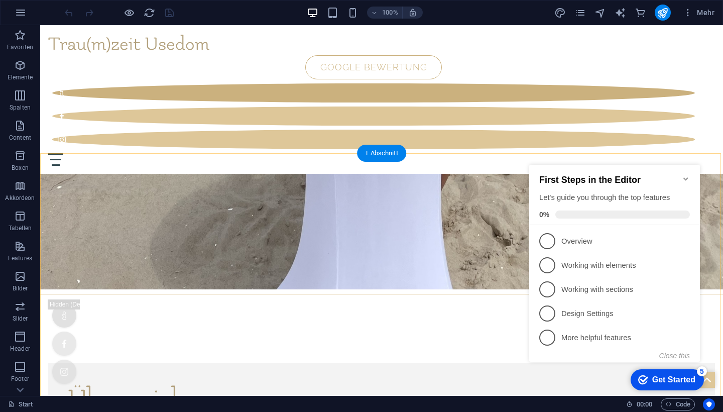
scroll to position [4323, 0]
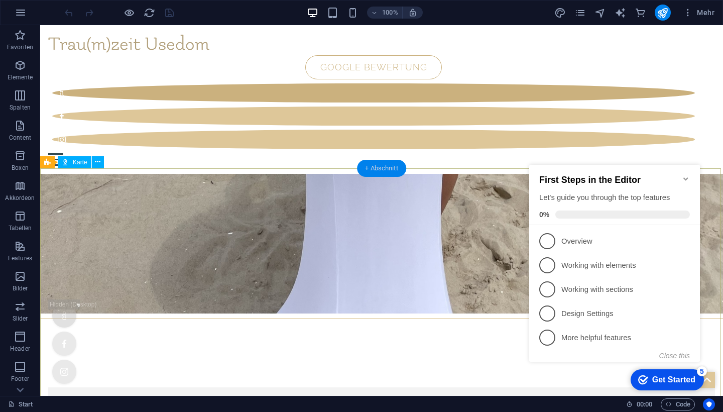
click at [366, 167] on div "+ Abschnitt" at bounding box center [381, 168] width 49 height 17
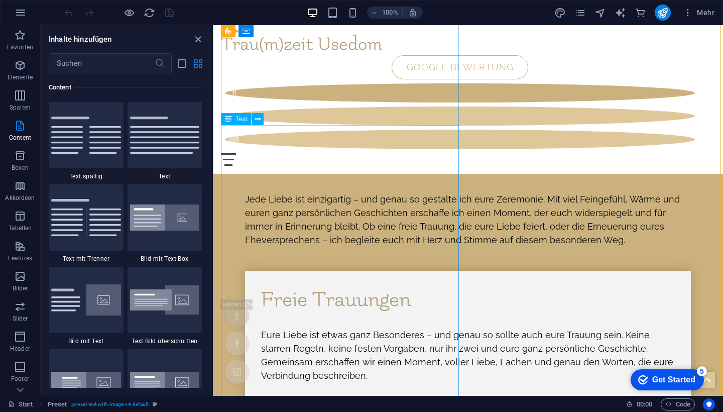
scroll to position [4800, 0]
click at [79, 59] on input "text" at bounding box center [102, 63] width 106 height 20
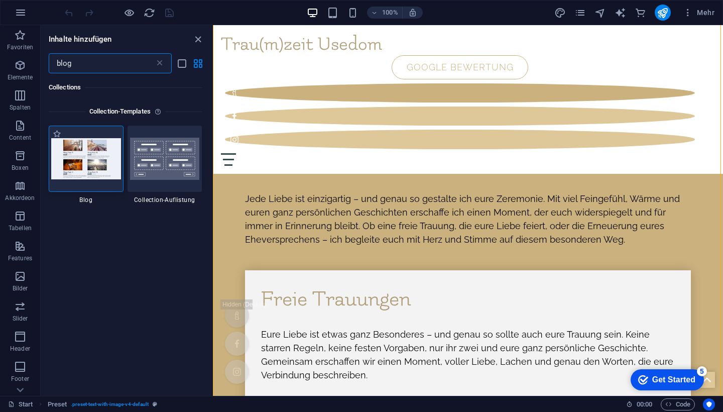
scroll to position [0, 0]
type input "blog"
click at [82, 157] on img at bounding box center [86, 159] width 70 height 41
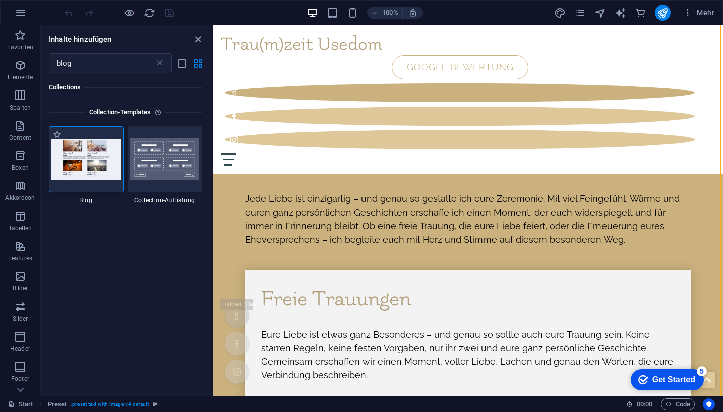
click at [82, 157] on img at bounding box center [86, 159] width 70 height 41
click at [77, 161] on img at bounding box center [86, 159] width 70 height 41
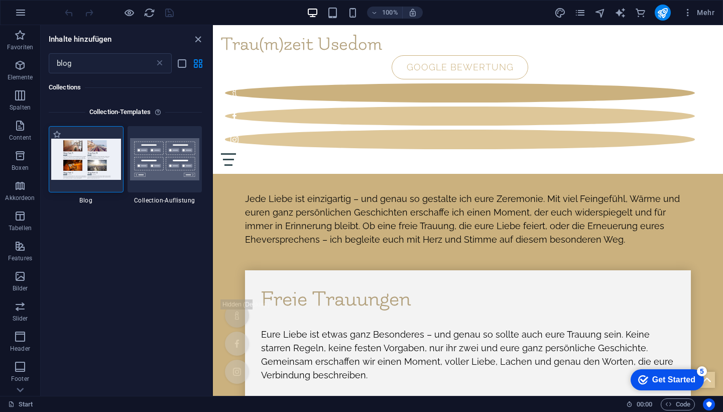
click at [77, 161] on img at bounding box center [86, 159] width 70 height 41
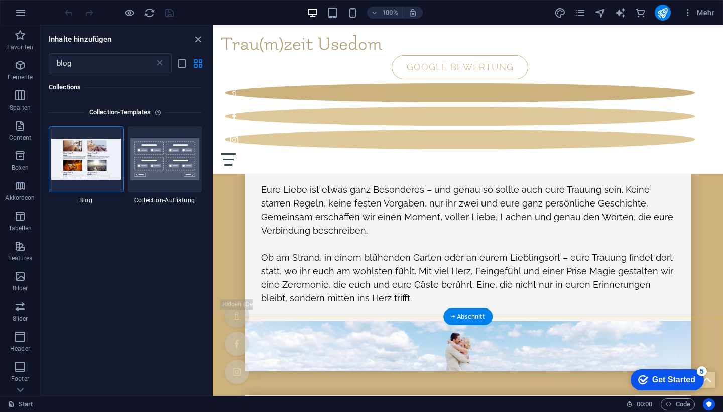
scroll to position [4945, 0]
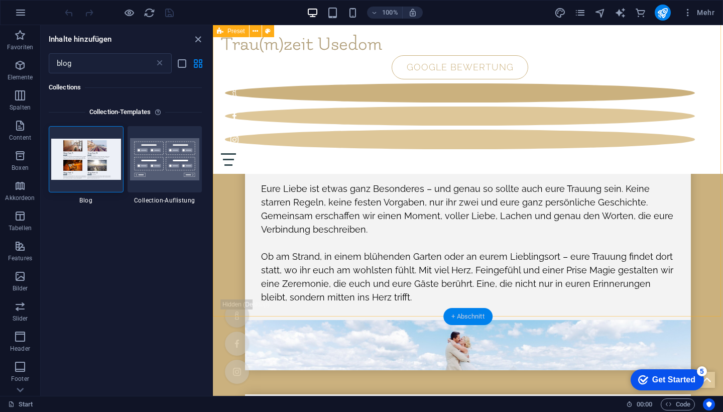
drag, startPoint x: 101, startPoint y: 159, endPoint x: 481, endPoint y: 317, distance: 411.1
click at [475, 317] on div "+ Abschnitt" at bounding box center [467, 316] width 49 height 17
click at [453, 313] on div "+ Abschnitt" at bounding box center [467, 316] width 49 height 17
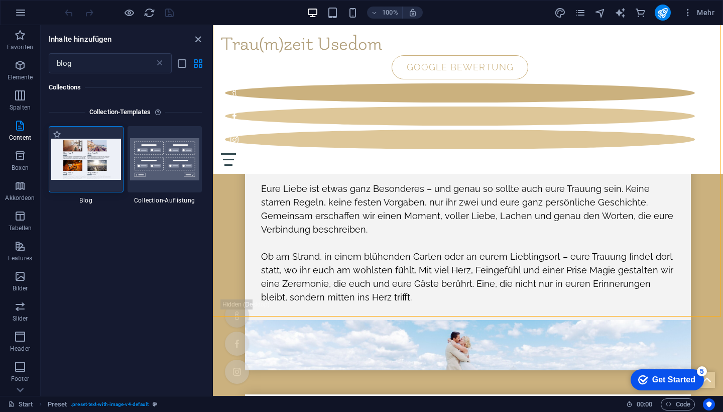
click at [92, 166] on img at bounding box center [86, 159] width 70 height 41
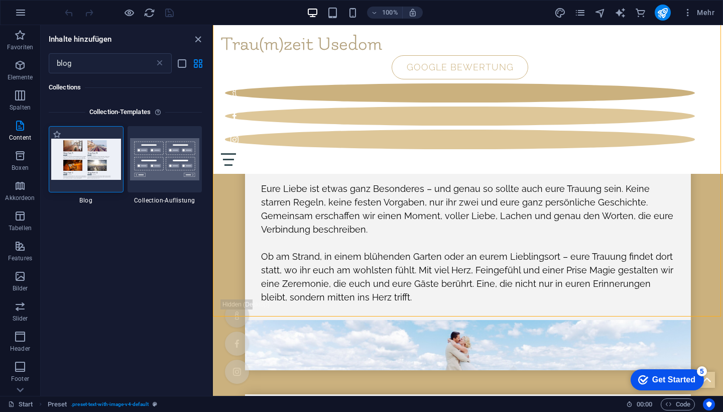
click at [92, 166] on img at bounding box center [86, 159] width 70 height 41
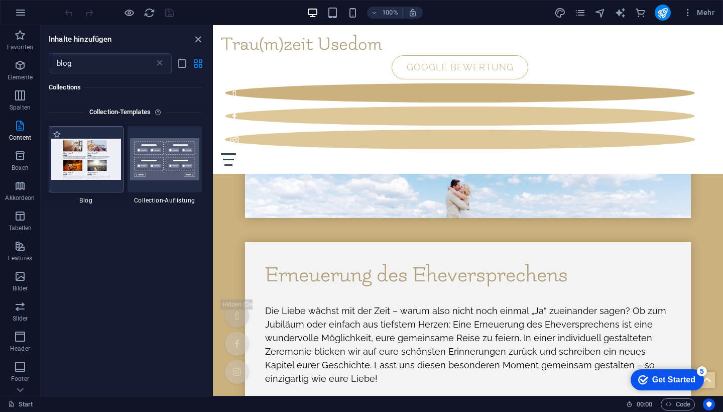
scroll to position [5098, 0]
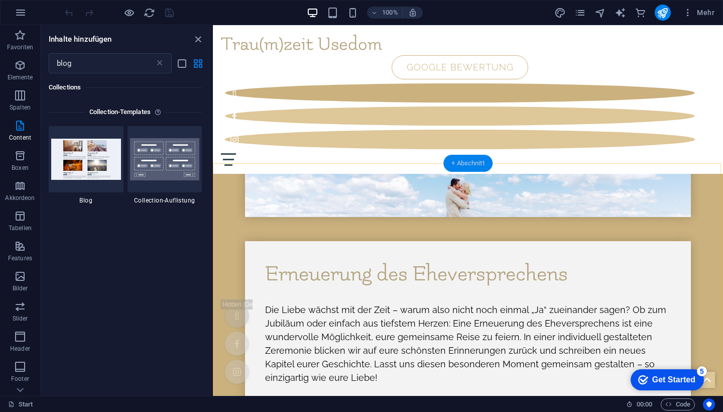
click at [470, 161] on div "+ Abschnitt" at bounding box center [467, 163] width 49 height 17
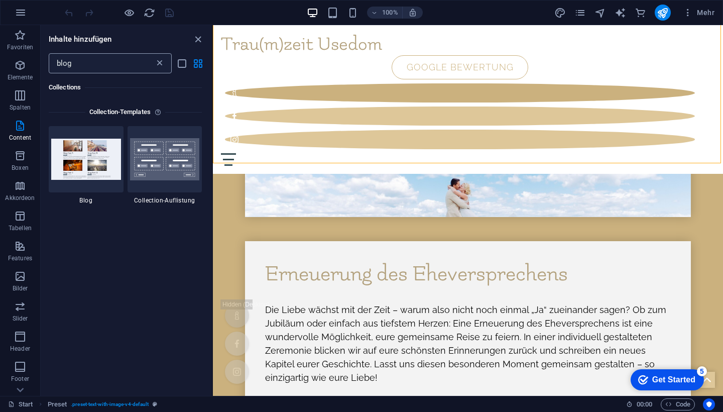
click at [162, 63] on icon at bounding box center [160, 63] width 10 height 10
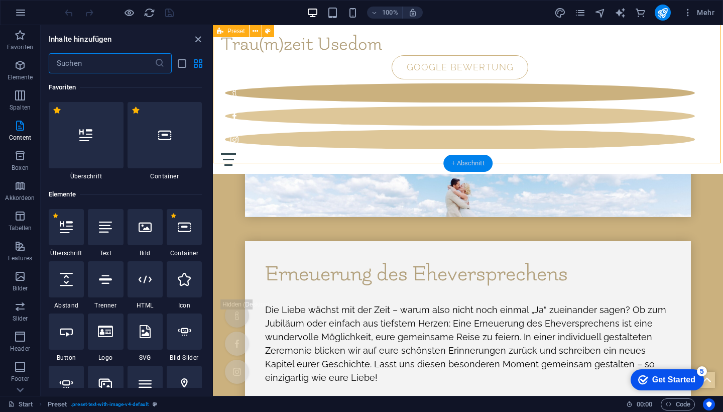
click at [469, 165] on div "+ Abschnitt" at bounding box center [467, 163] width 49 height 17
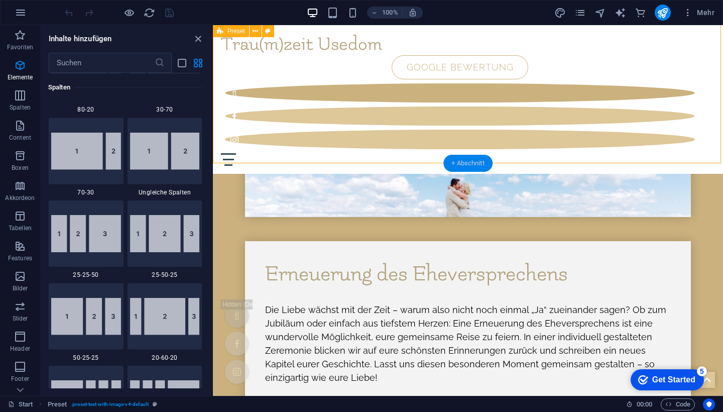
scroll to position [1757, 0]
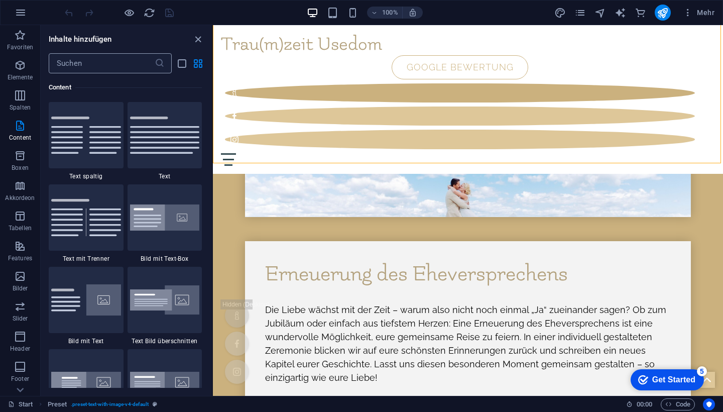
click at [120, 68] on input "text" at bounding box center [102, 63] width 106 height 20
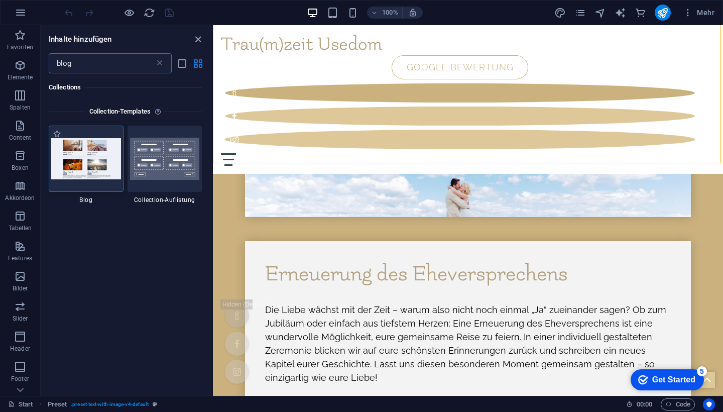
scroll to position [0, 0]
type input "blog"
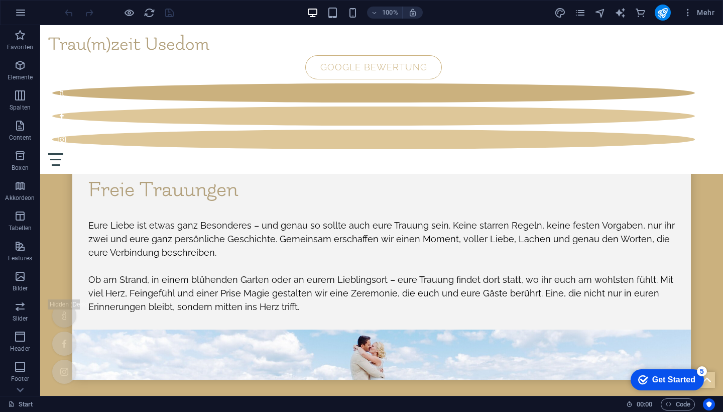
scroll to position [4823, 0]
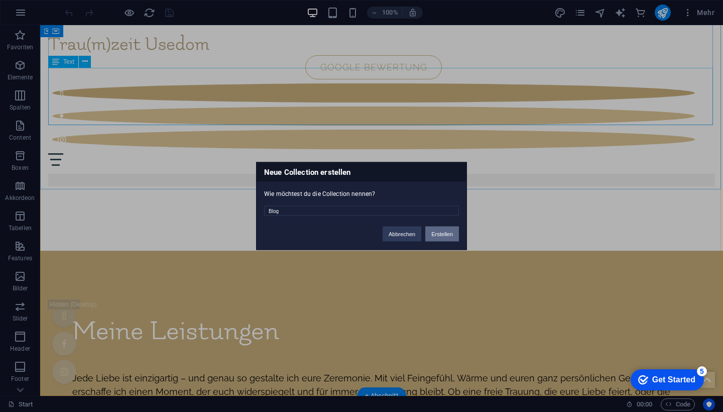
click at [443, 236] on button "Erstellen" at bounding box center [442, 233] width 34 height 15
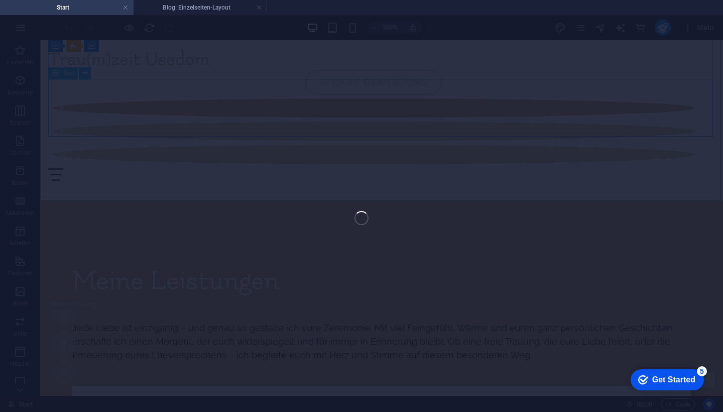
scroll to position [4798, 0]
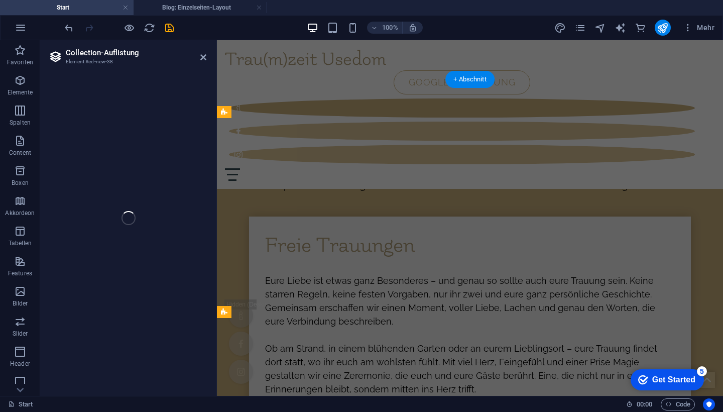
select select "columns.publishing_date_DESC"
select select "columns.status"
select select "columns.publishing_date"
select select "past"
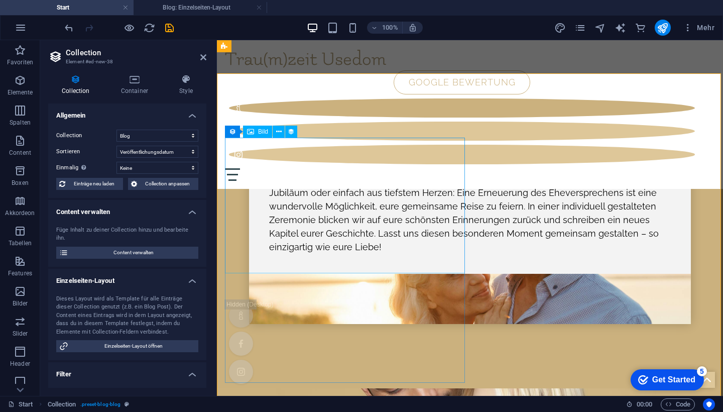
scroll to position [5170, 0]
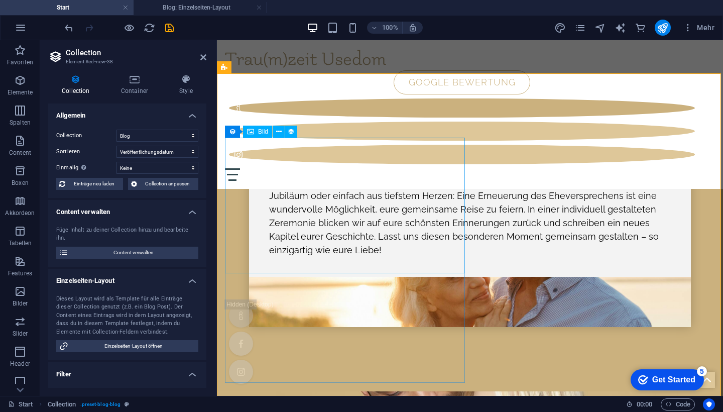
select select "image"
select select "px"
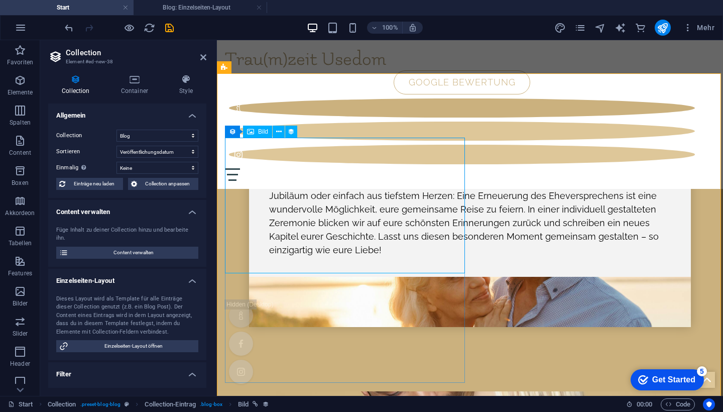
select select "px"
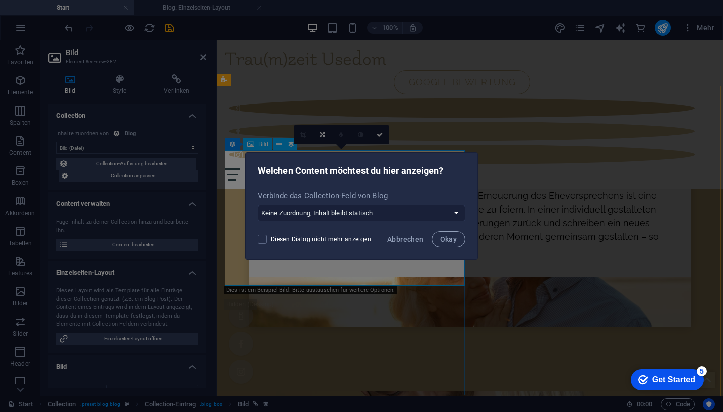
scroll to position [5158, 0]
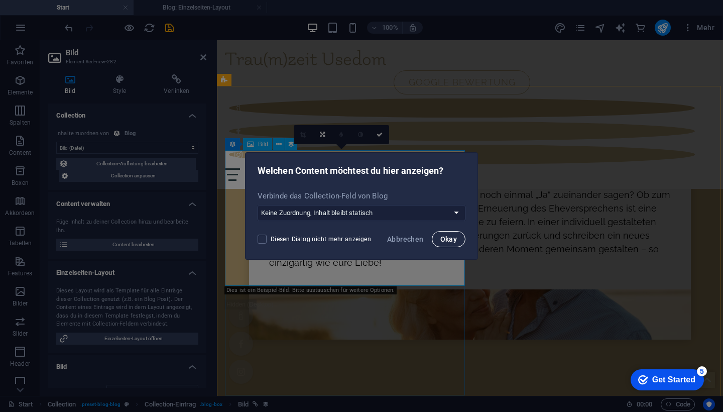
click at [444, 240] on span "Okay" at bounding box center [448, 239] width 17 height 8
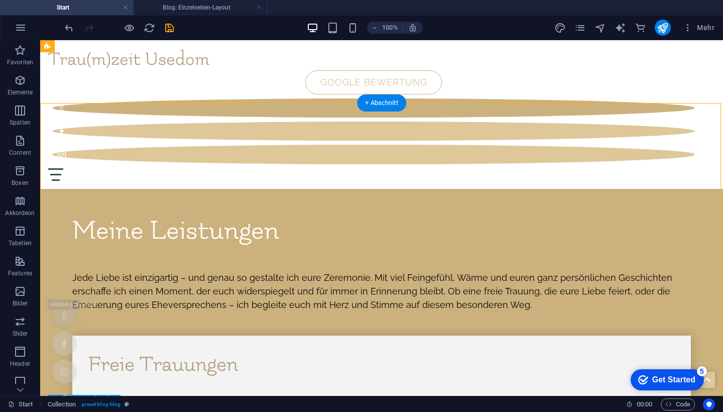
scroll to position [4870, 0]
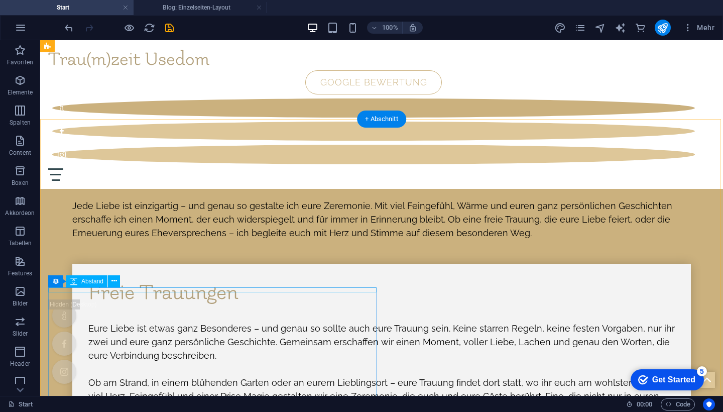
scroll to position [4794, 0]
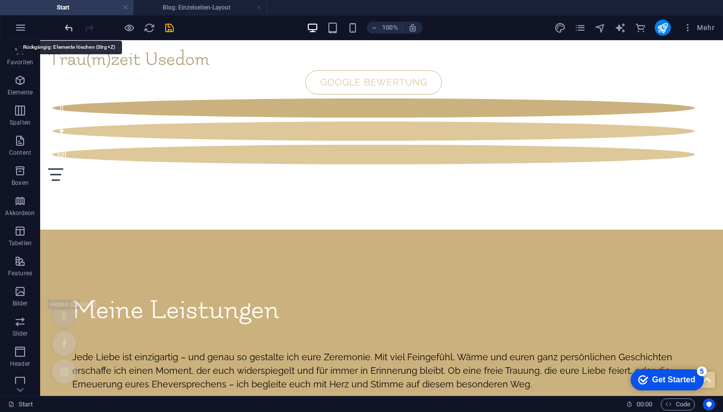
click at [71, 29] on icon "undo" at bounding box center [69, 28] width 12 height 12
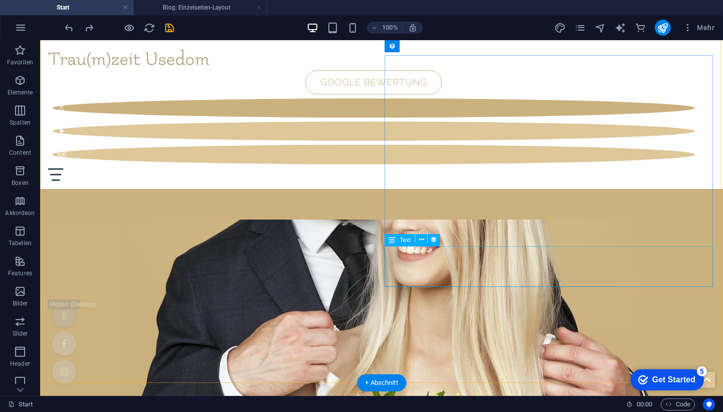
scroll to position [5481, 0]
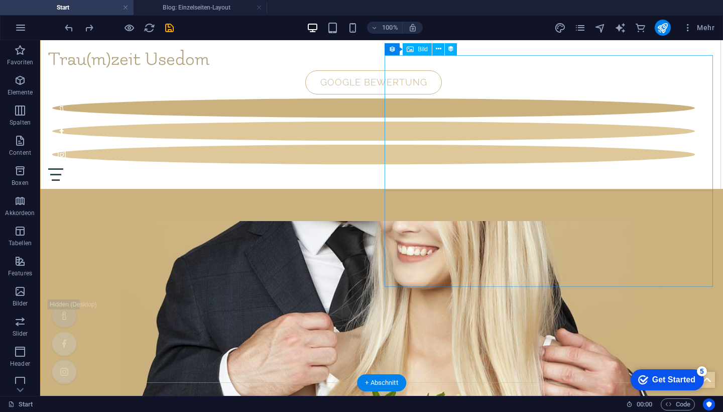
select select "image"
select select "px"
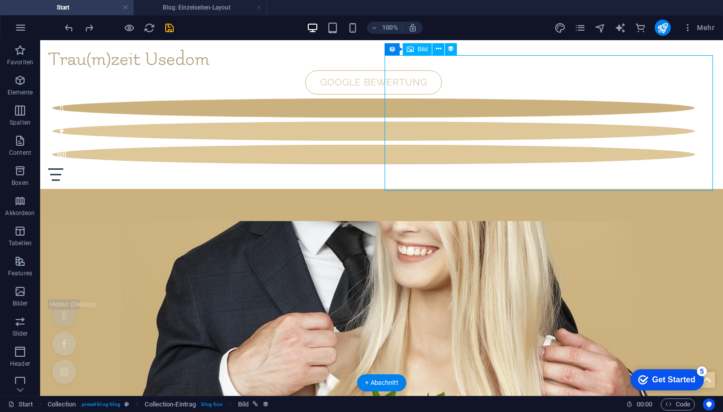
select select "px"
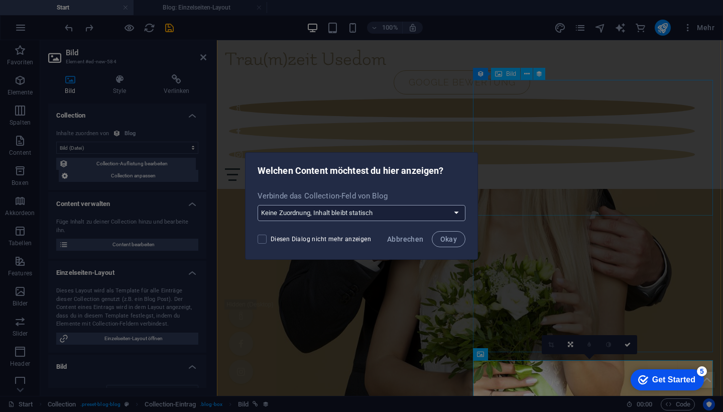
select select "image"
click at [444, 236] on span "Okay" at bounding box center [448, 239] width 17 height 8
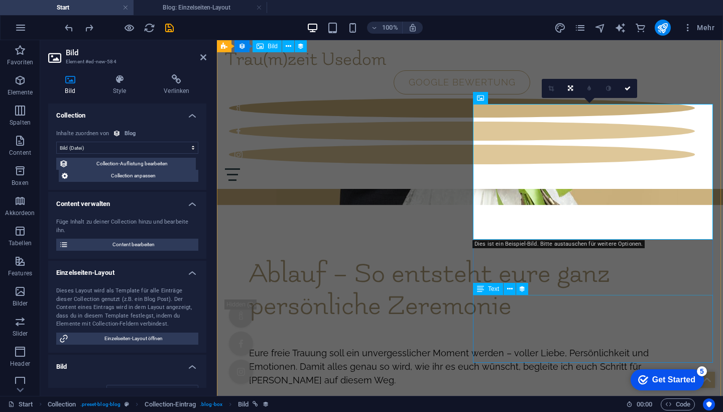
scroll to position [5708, 0]
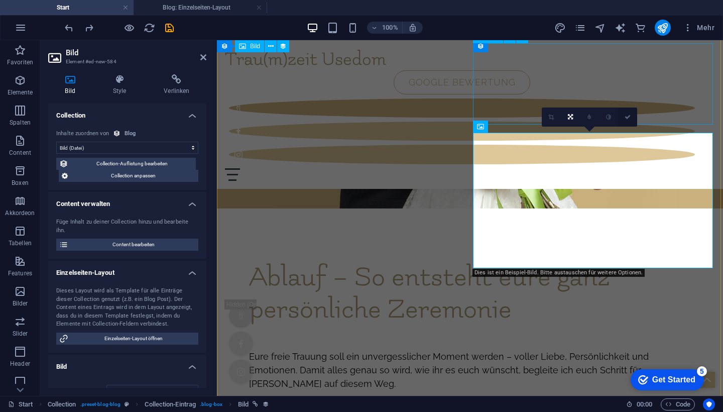
click at [630, 115] on icon at bounding box center [628, 117] width 6 height 6
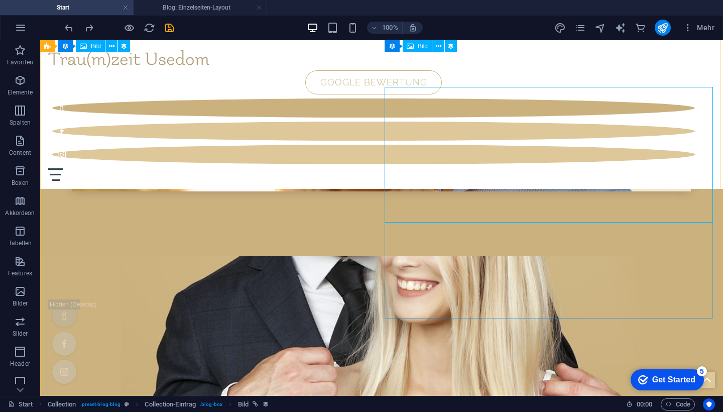
scroll to position [5442, 0]
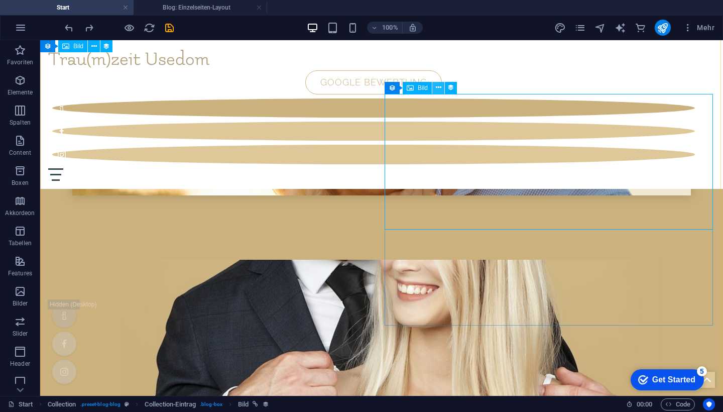
click at [438, 88] on icon at bounding box center [439, 87] width 6 height 11
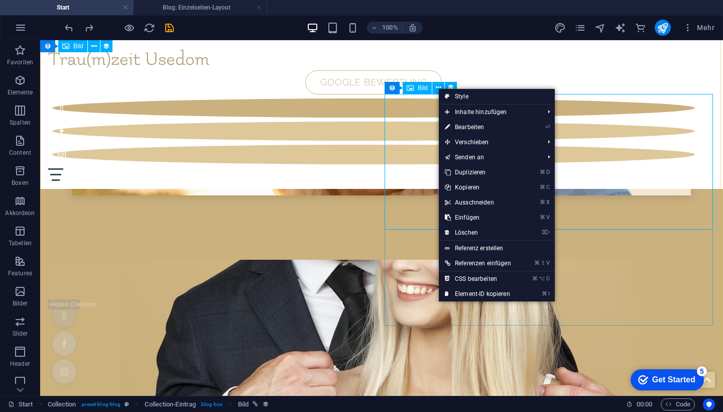
click at [415, 88] on div "Bild" at bounding box center [417, 88] width 29 height 12
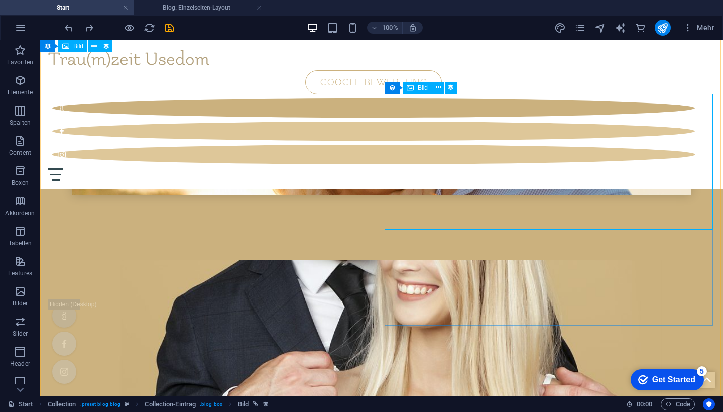
click at [415, 88] on div "Bild" at bounding box center [417, 88] width 29 height 12
click at [439, 88] on icon at bounding box center [439, 87] width 6 height 11
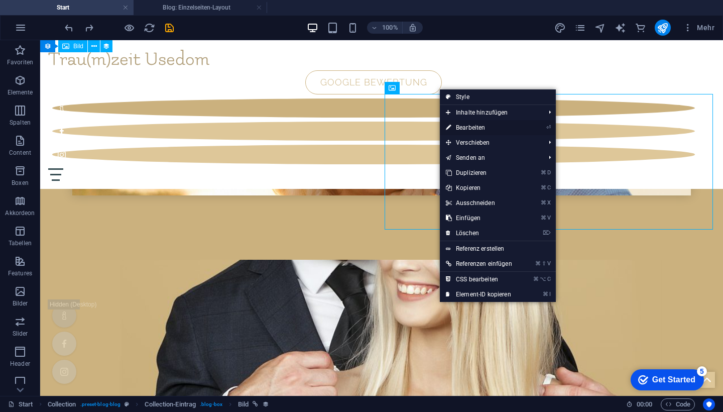
click at [471, 127] on link "⏎ Bearbeiten" at bounding box center [479, 127] width 78 height 15
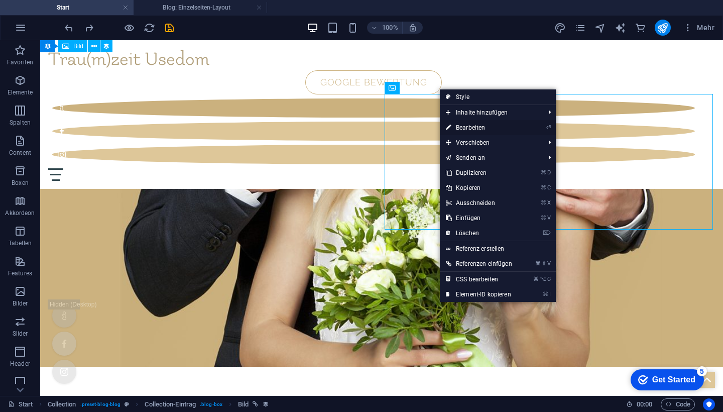
select select "image"
select select "px"
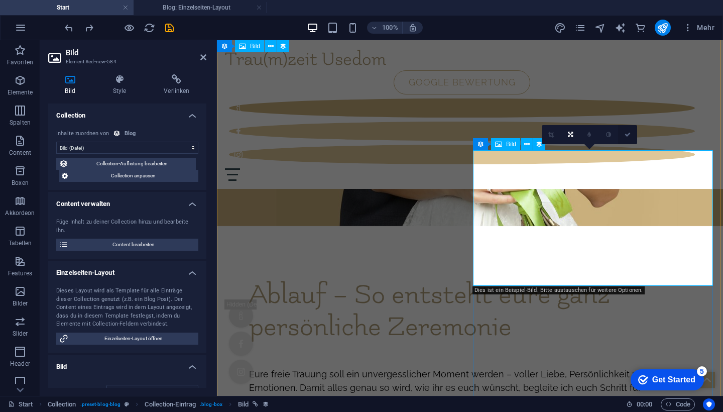
click at [628, 133] on icon at bounding box center [628, 135] width 6 height 6
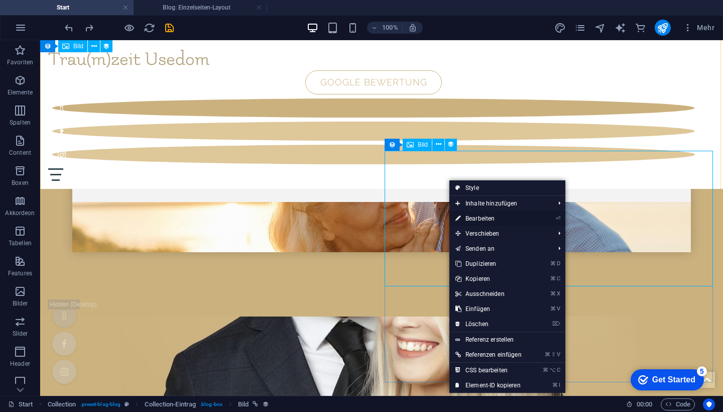
click at [480, 217] on link "⏎ Bearbeiten" at bounding box center [488, 218] width 78 height 15
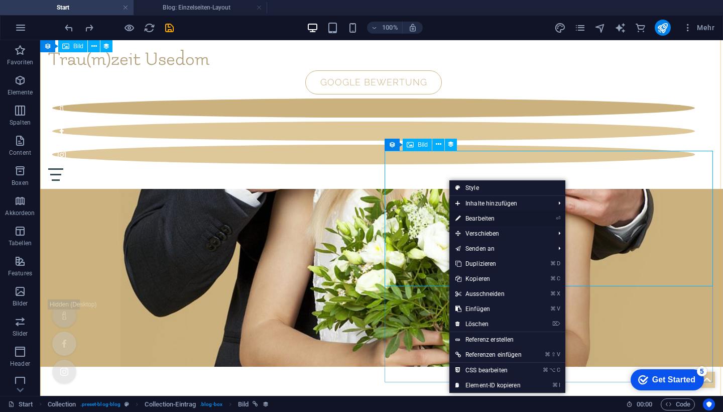
select select "image"
select select "px"
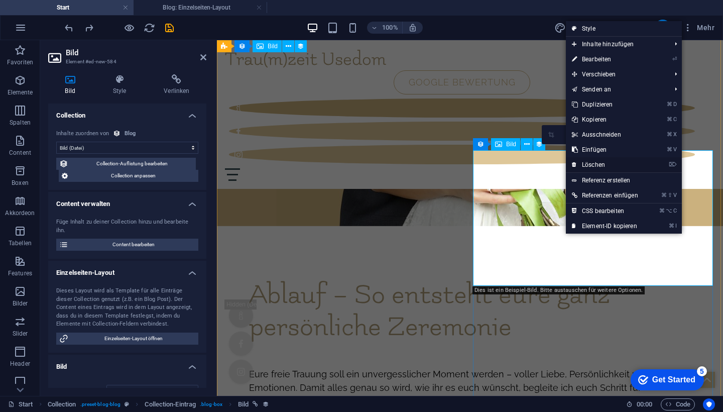
click at [597, 164] on link "⌦ Löschen" at bounding box center [605, 164] width 78 height 15
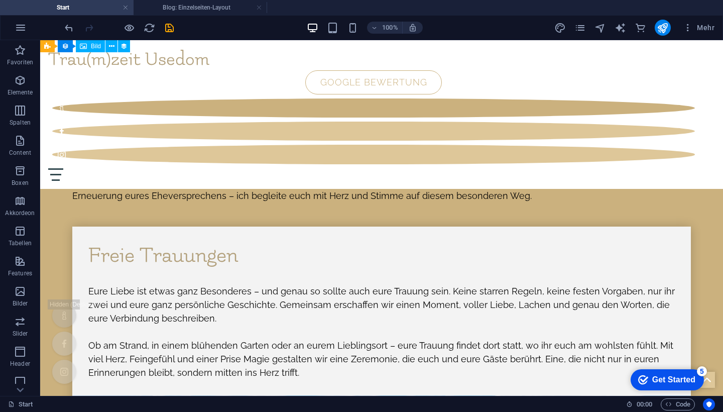
scroll to position [4967, 0]
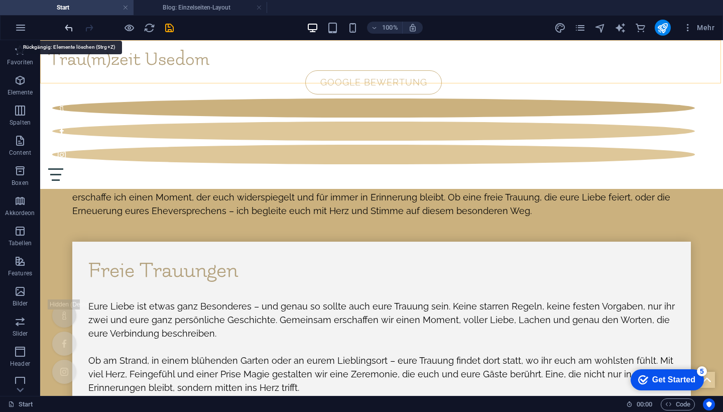
click at [68, 26] on icon "undo" at bounding box center [69, 28] width 12 height 12
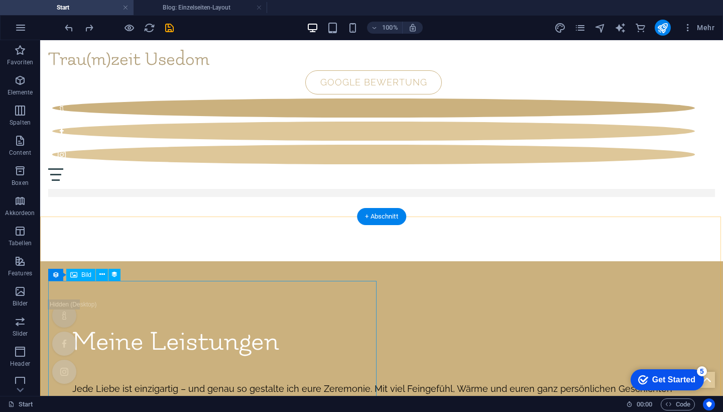
scroll to position [4762, 0]
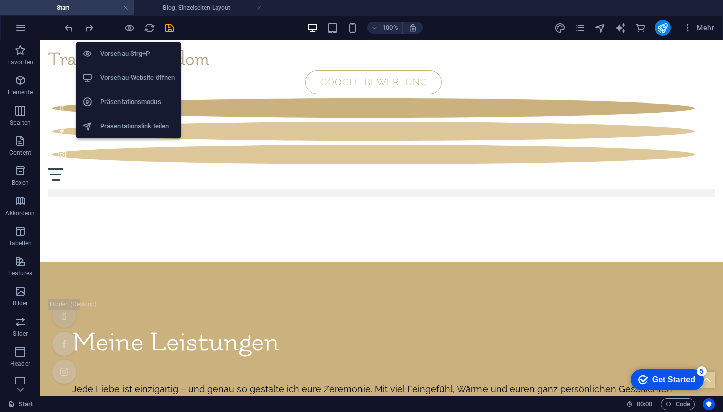
click at [130, 74] on h6 "Vorschau-Website öffnen" at bounding box center [137, 78] width 74 height 12
click at [132, 51] on h6 "Vorschau Strg+P" at bounding box center [137, 54] width 74 height 12
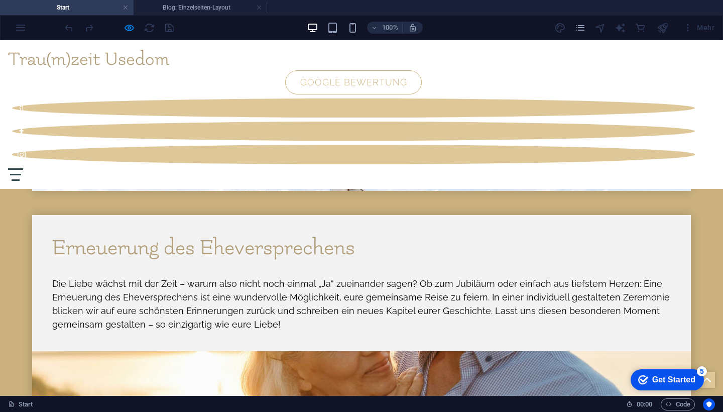
scroll to position [5301, 0]
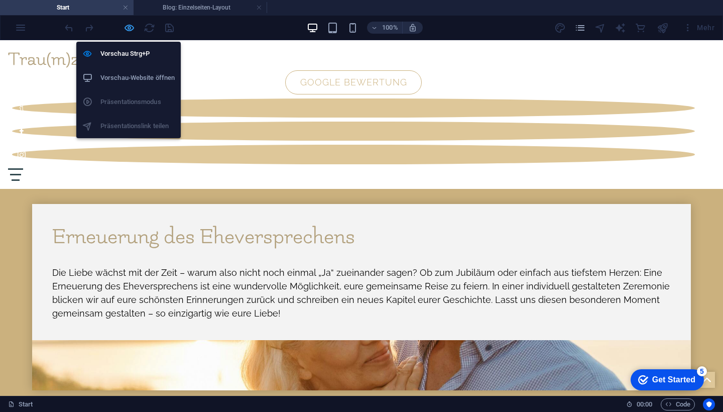
click at [132, 25] on icon "button" at bounding box center [129, 28] width 12 height 12
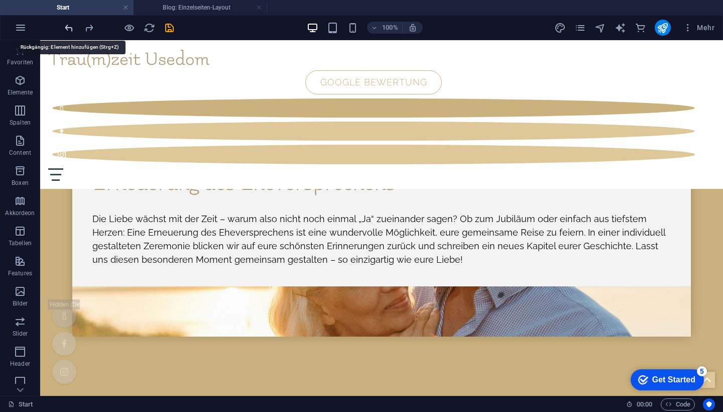
click at [68, 29] on icon "undo" at bounding box center [69, 28] width 12 height 12
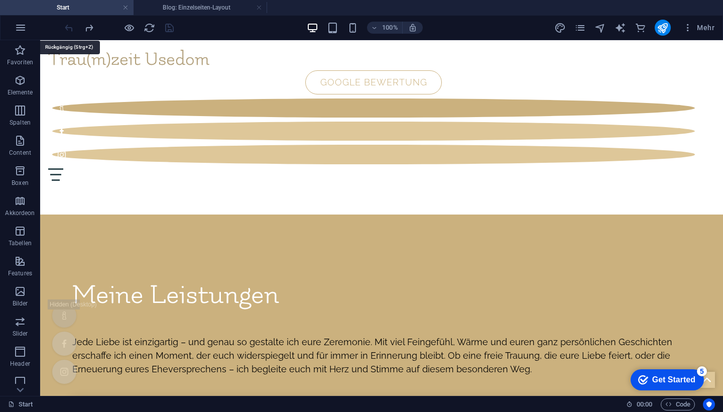
click at [68, 29] on div at bounding box center [119, 28] width 112 height 16
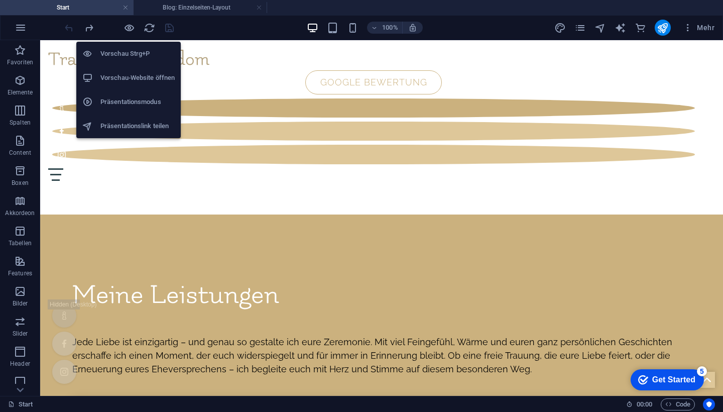
click at [130, 50] on h6 "Vorschau Strg+P" at bounding box center [137, 54] width 74 height 12
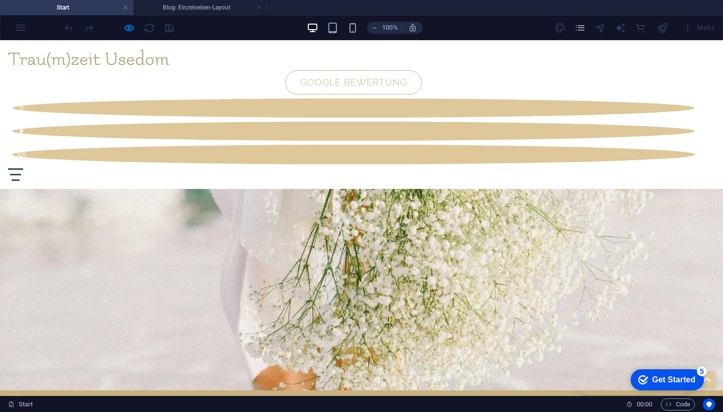
scroll to position [1734, 0]
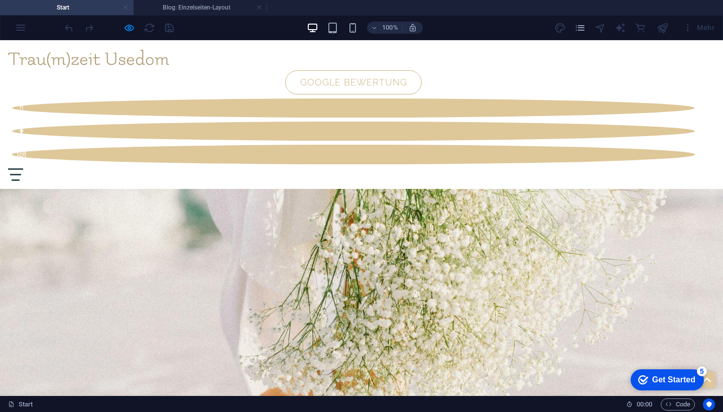
click at [125, 8] on link at bounding box center [125, 8] width 6 height 10
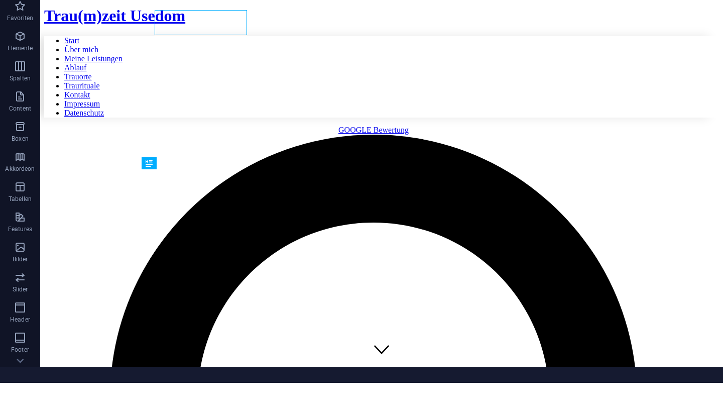
scroll to position [322, 0]
